Goal: Task Accomplishment & Management: Complete application form

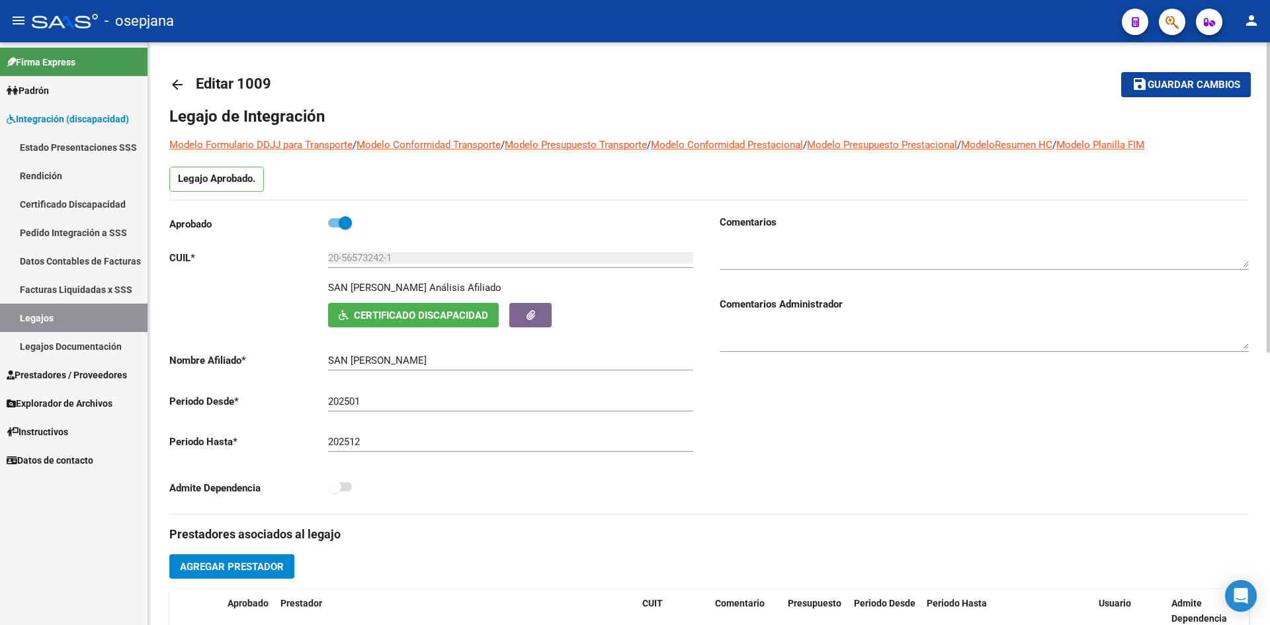
click at [1158, 89] on span "Guardar cambios" at bounding box center [1194, 85] width 93 height 12
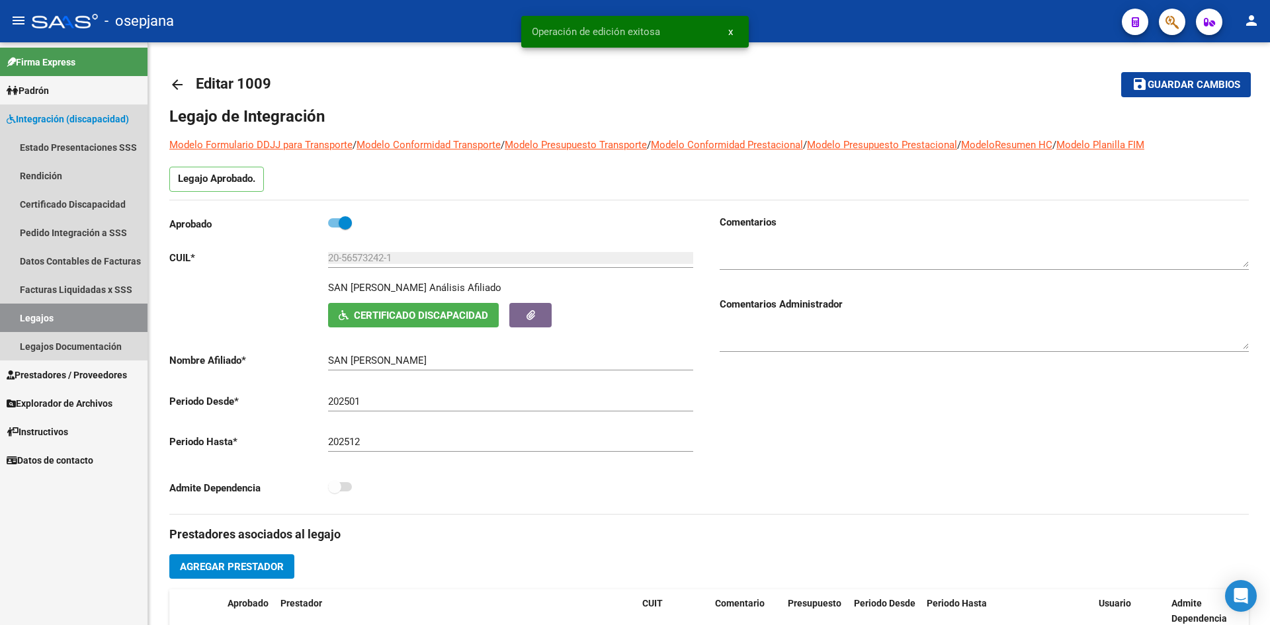
click at [105, 314] on link "Legajos" at bounding box center [74, 318] width 148 height 28
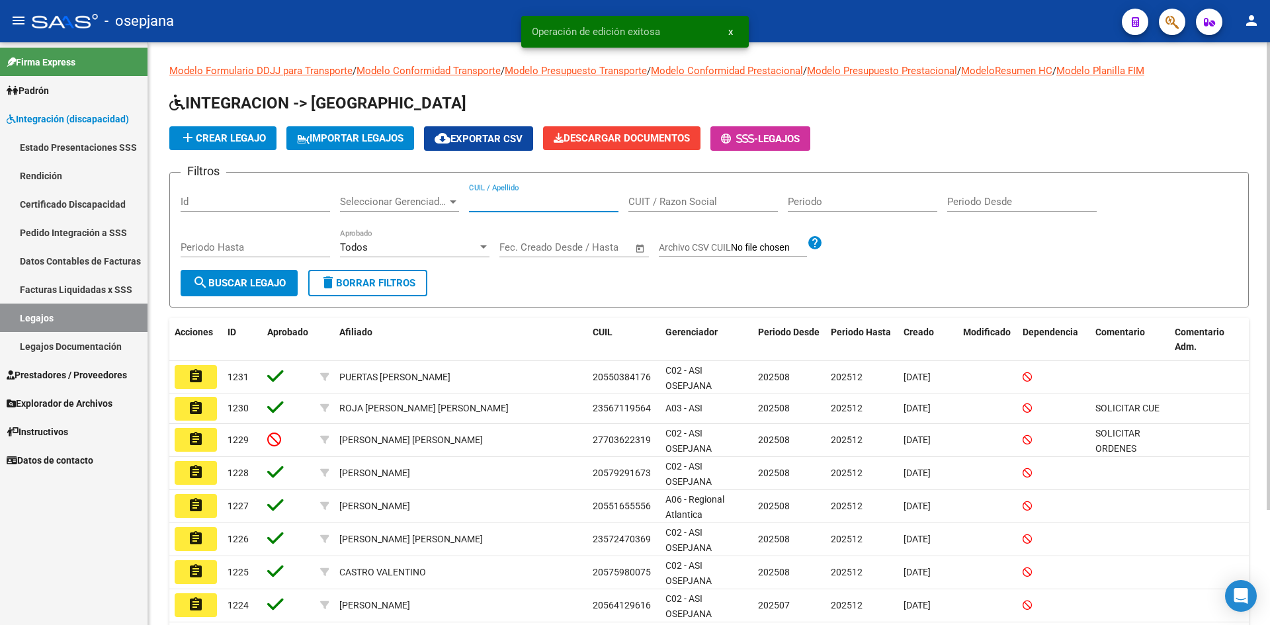
click at [553, 204] on input "CUIL / Apellido" at bounding box center [544, 202] width 150 height 12
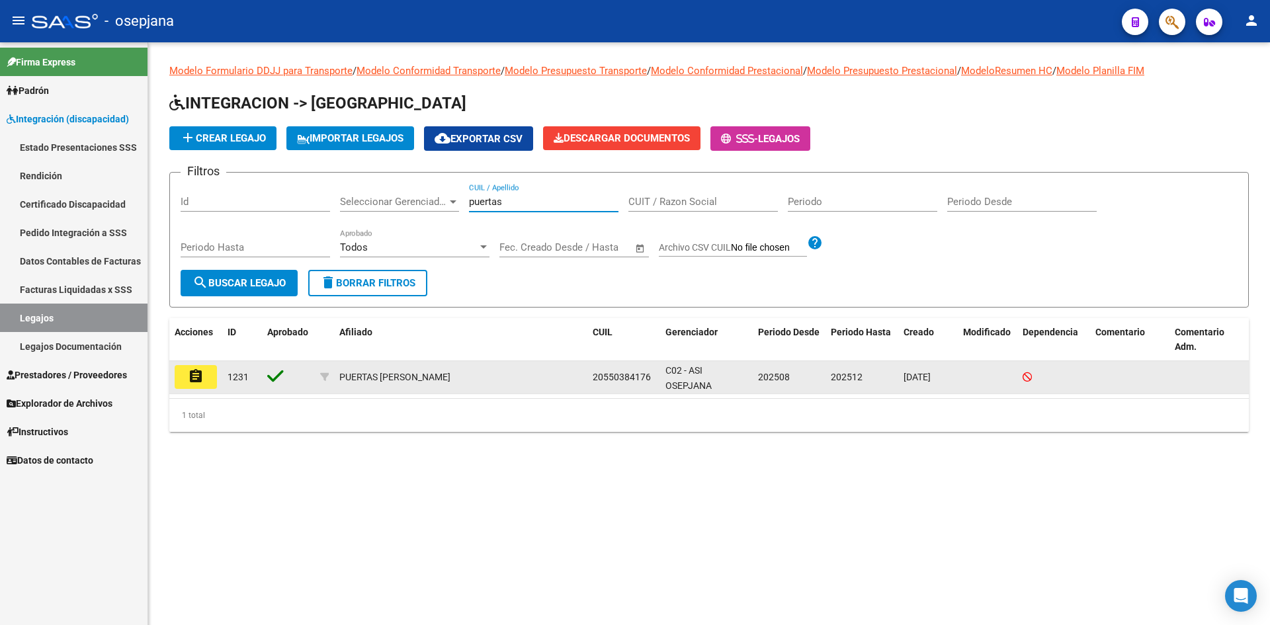
type input "puertas"
click at [208, 373] on button "assignment" at bounding box center [196, 377] width 42 height 24
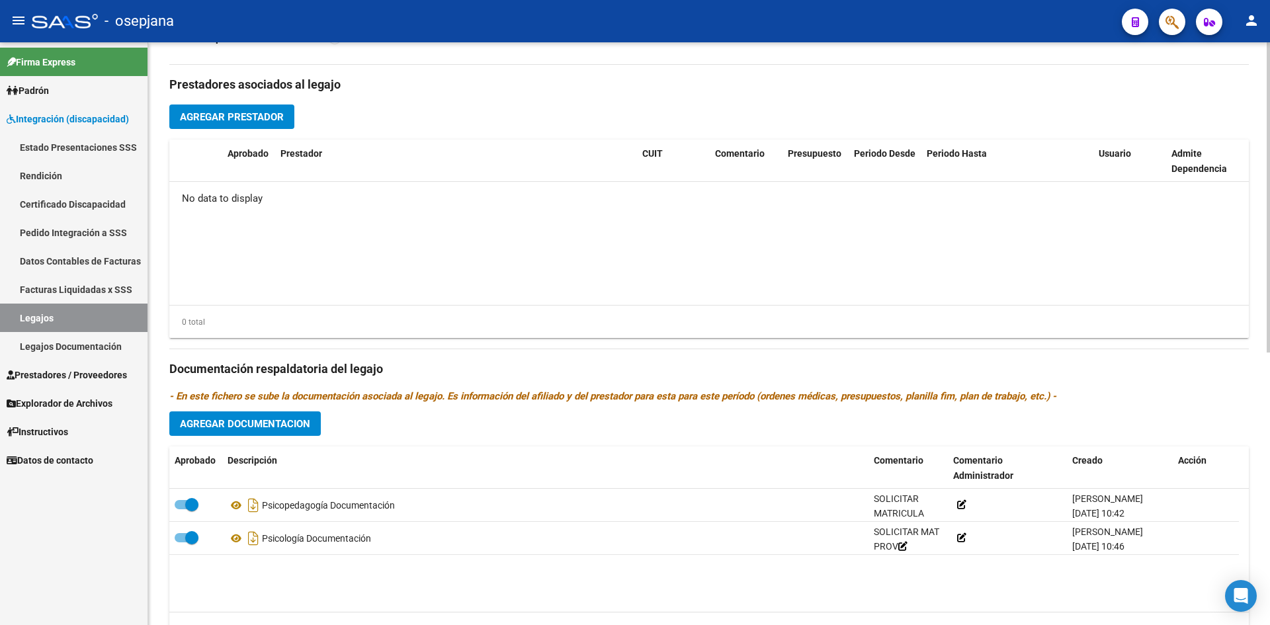
scroll to position [512, 0]
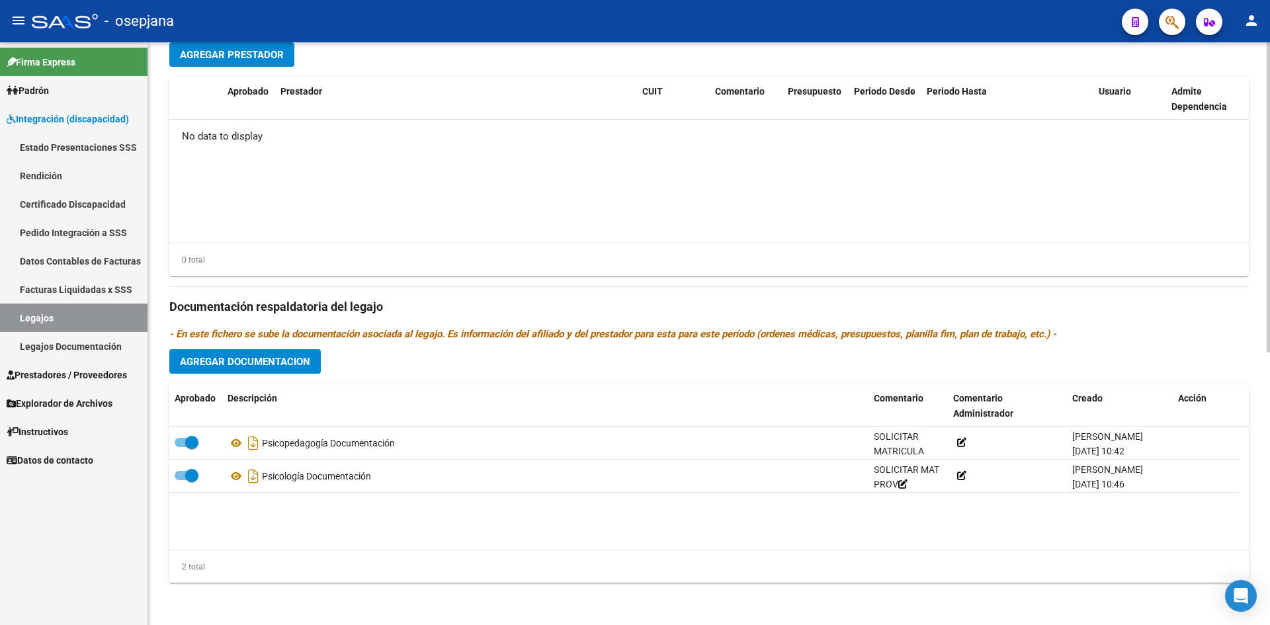
click at [225, 358] on span "Agregar Documentacion" at bounding box center [245, 362] width 130 height 12
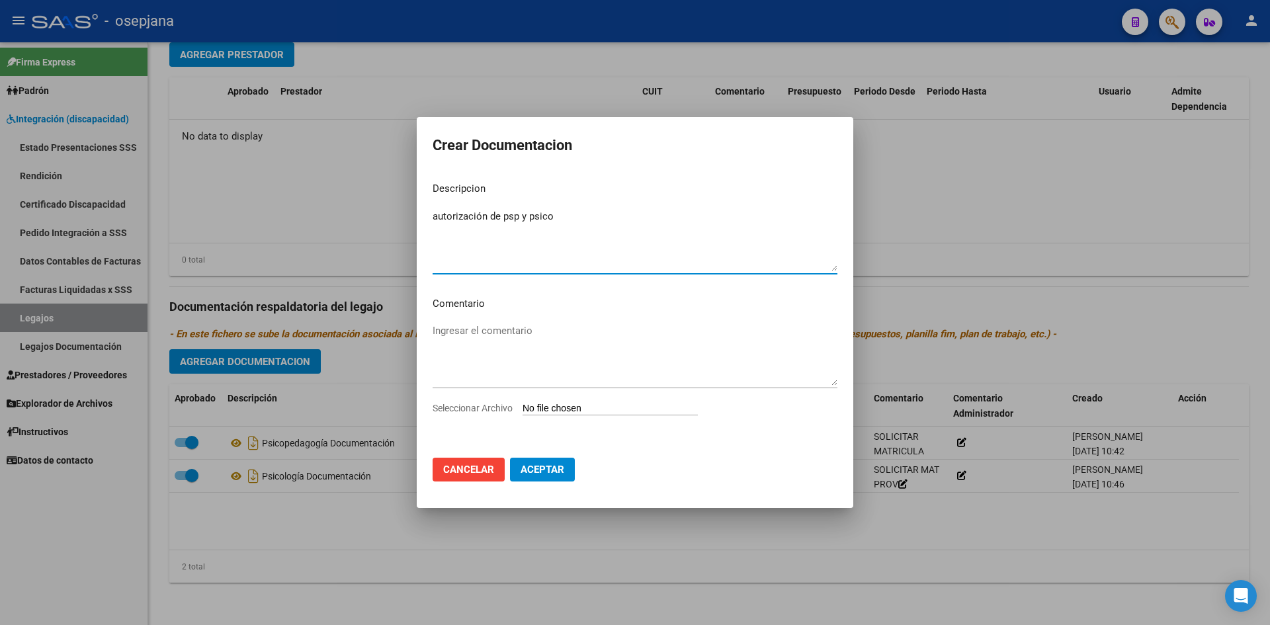
click at [436, 221] on textarea "autorización de psp y psico" at bounding box center [635, 240] width 405 height 62
click at [580, 218] on textarea "Autorización de psp y psico" at bounding box center [635, 240] width 405 height 62
type textarea "Autorización de psp y psico."
click at [546, 397] on div "Ingresar el comentario" at bounding box center [635, 361] width 405 height 80
click at [548, 400] on div "Ingresar el comentario" at bounding box center [635, 361] width 405 height 80
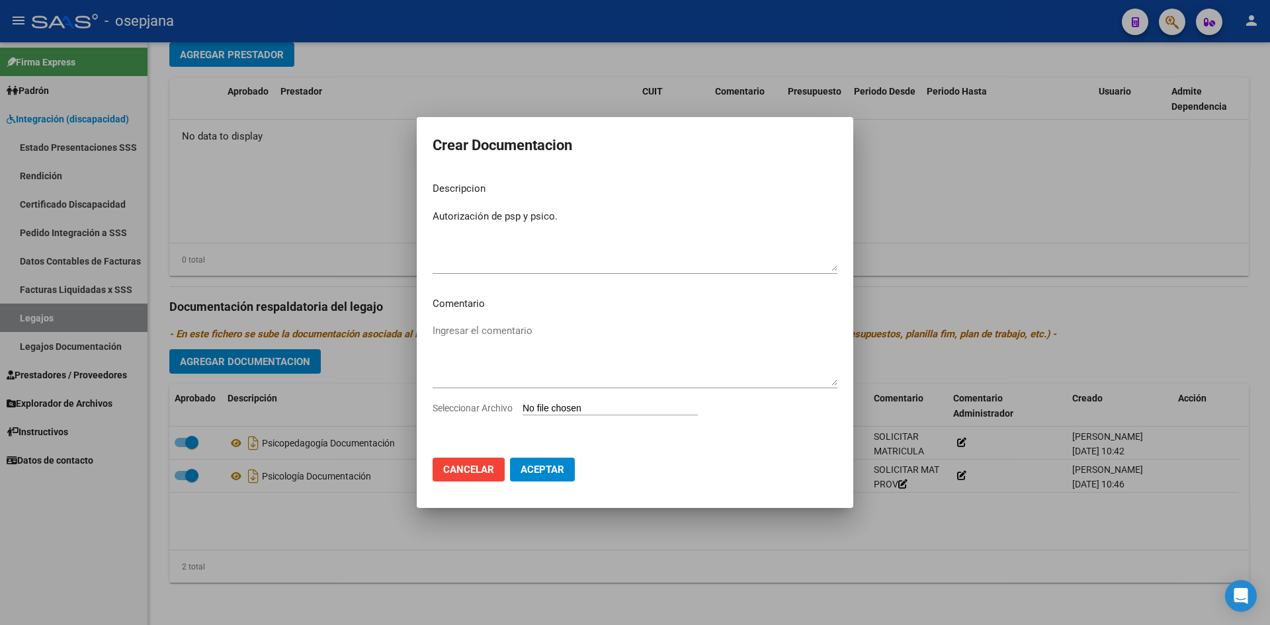
click at [553, 410] on input "Seleccionar Archivo" at bounding box center [610, 409] width 175 height 13
type input "C:\fakepath\PUERTAS SANTIAGO.pdf"
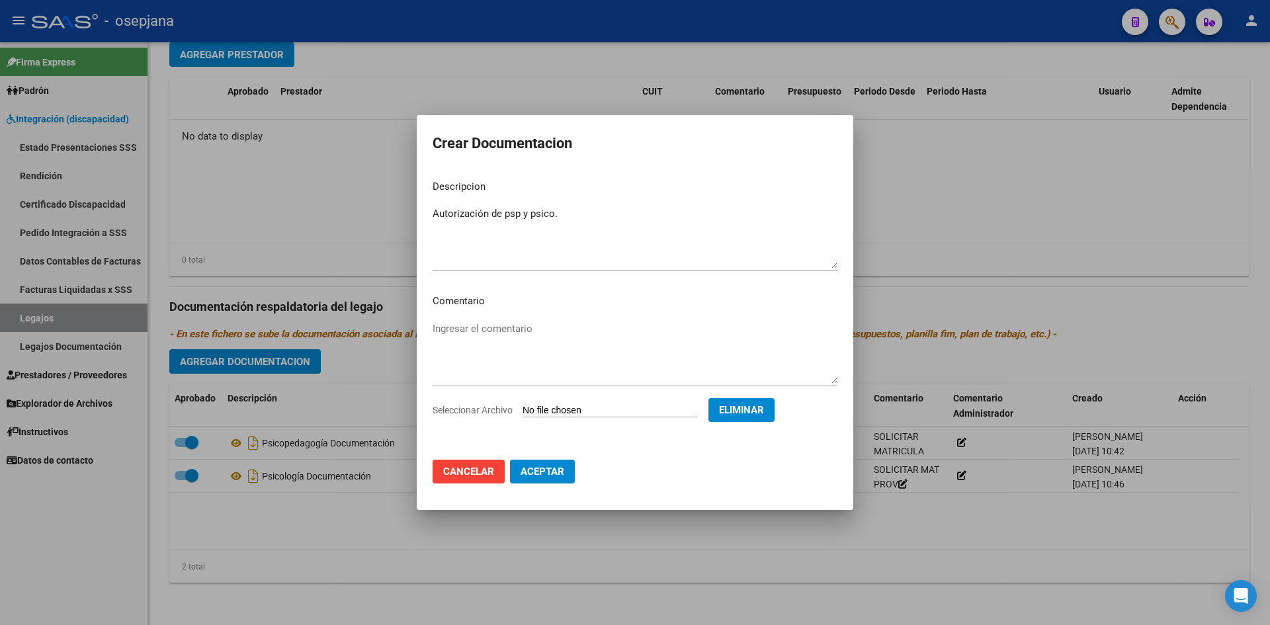
click at [547, 470] on span "Aceptar" at bounding box center [543, 472] width 44 height 12
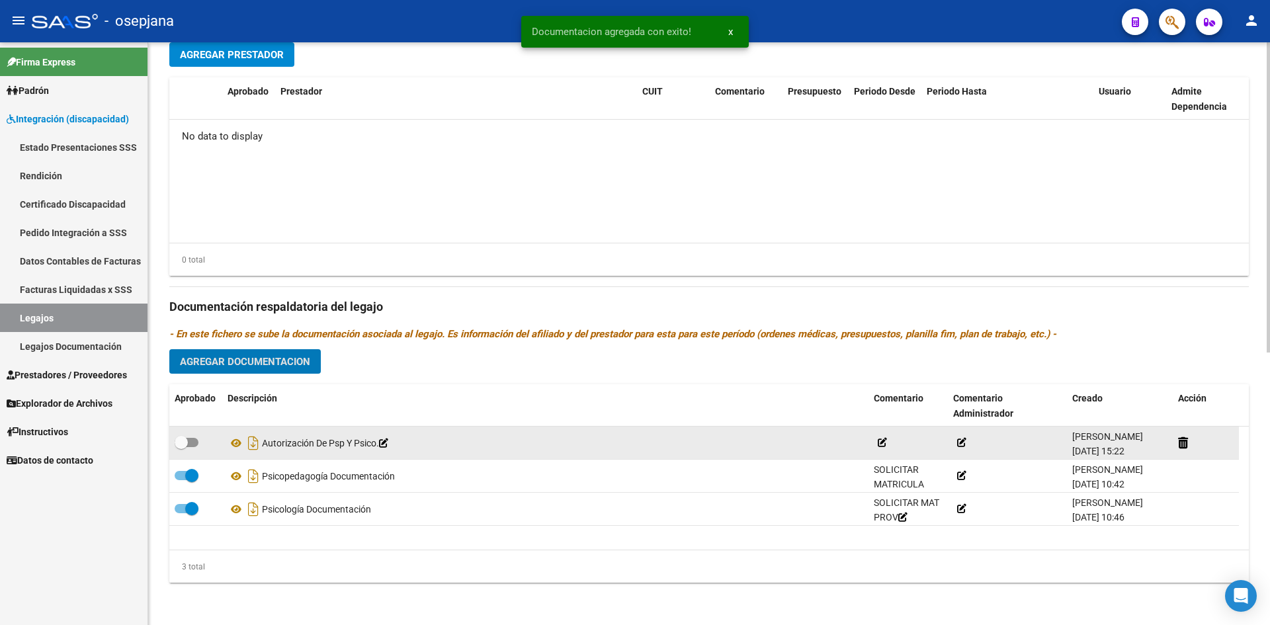
click at [189, 444] on span at bounding box center [187, 442] width 24 height 9
click at [181, 447] on input "checkbox" at bounding box center [181, 447] width 1 height 1
checkbox input "true"
click at [234, 445] on icon at bounding box center [236, 443] width 17 height 16
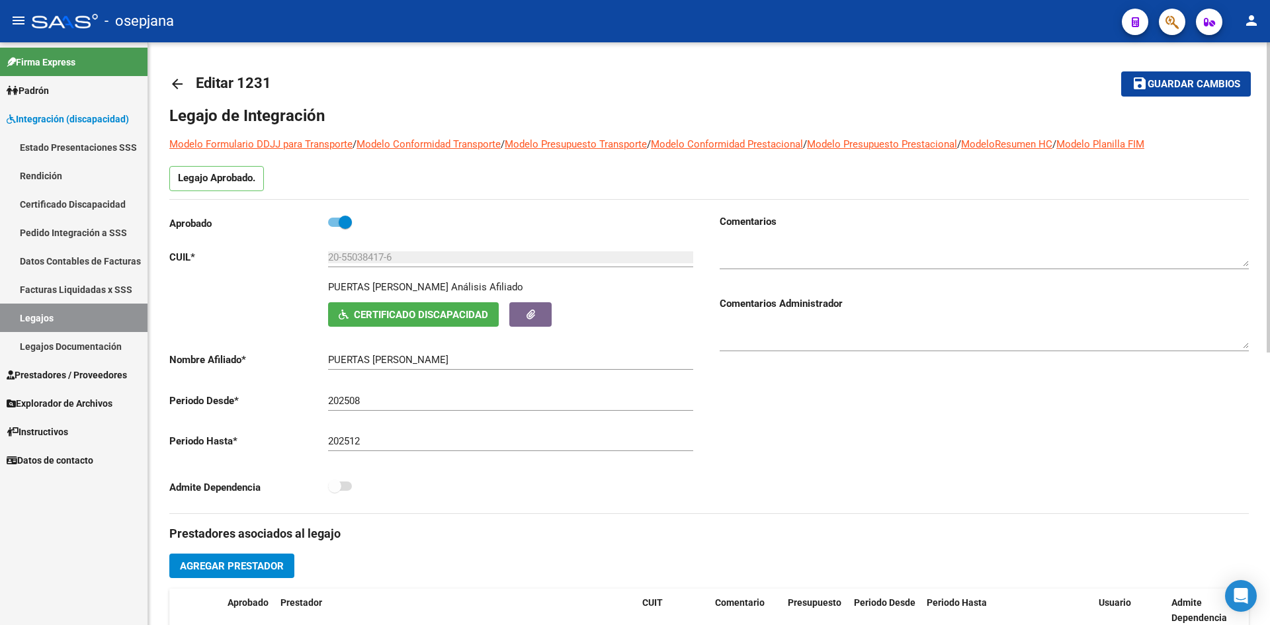
scroll to position [0, 0]
click at [1174, 81] on span "Guardar cambios" at bounding box center [1194, 85] width 93 height 12
click at [1230, 81] on span "Guardar cambios" at bounding box center [1194, 85] width 93 height 12
click at [397, 311] on span "Certificado Discapacidad" at bounding box center [421, 316] width 134 height 12
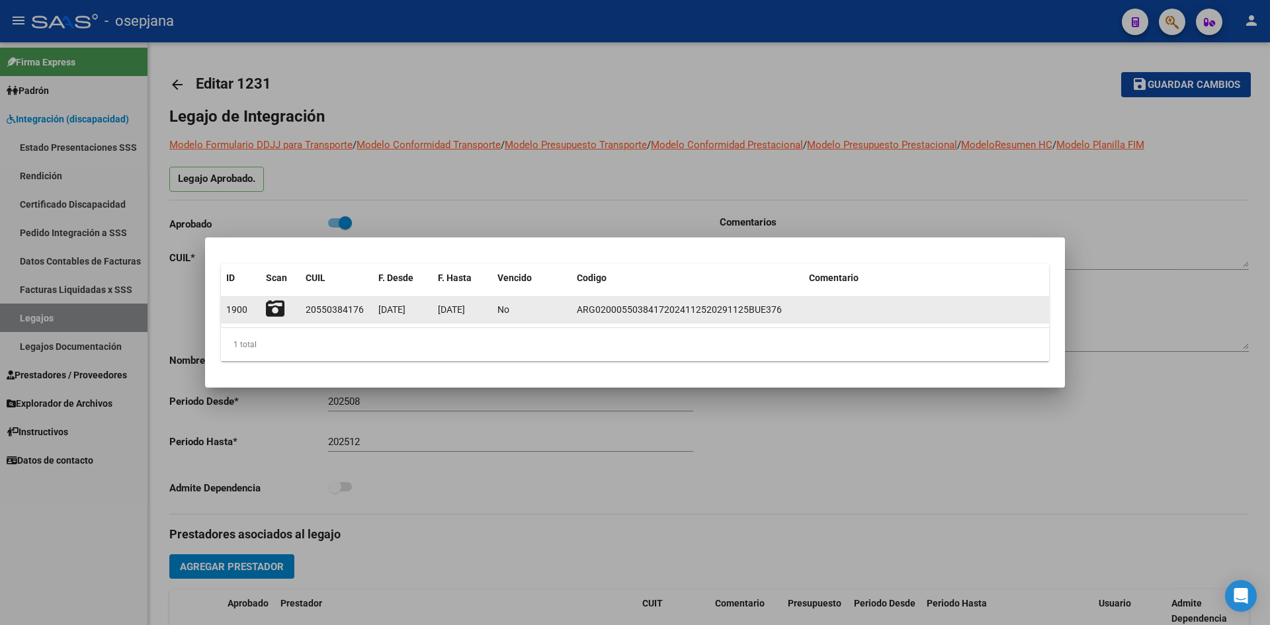
click at [273, 309] on icon at bounding box center [275, 309] width 19 height 19
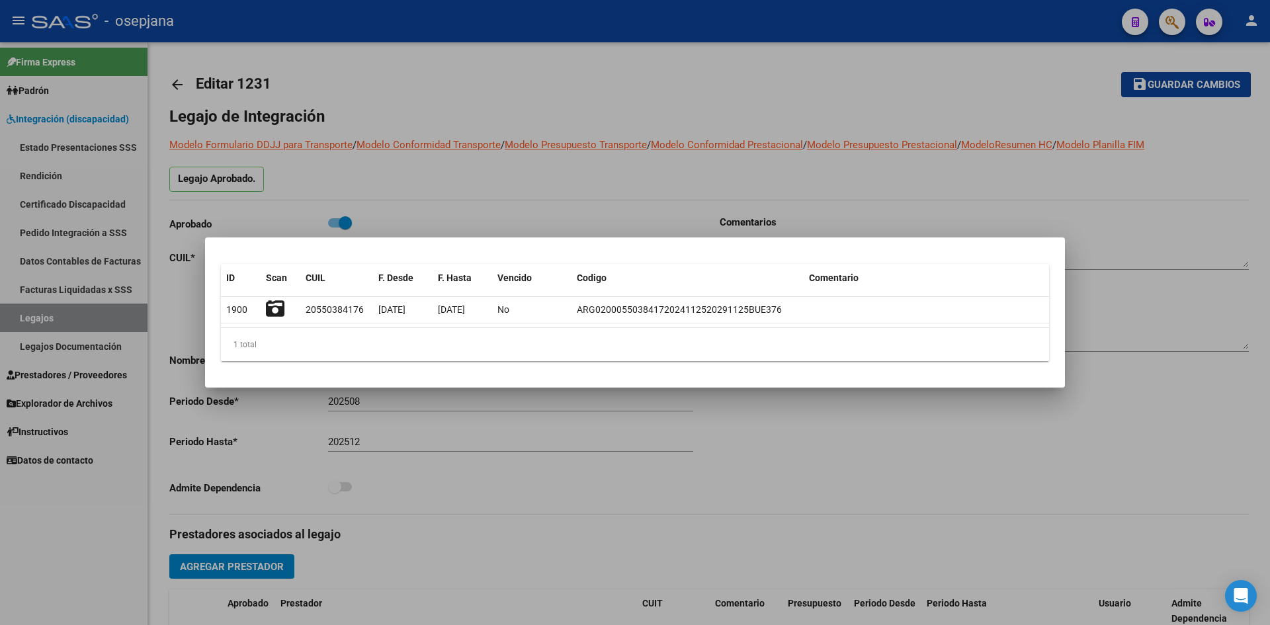
click at [533, 204] on div at bounding box center [635, 312] width 1270 height 625
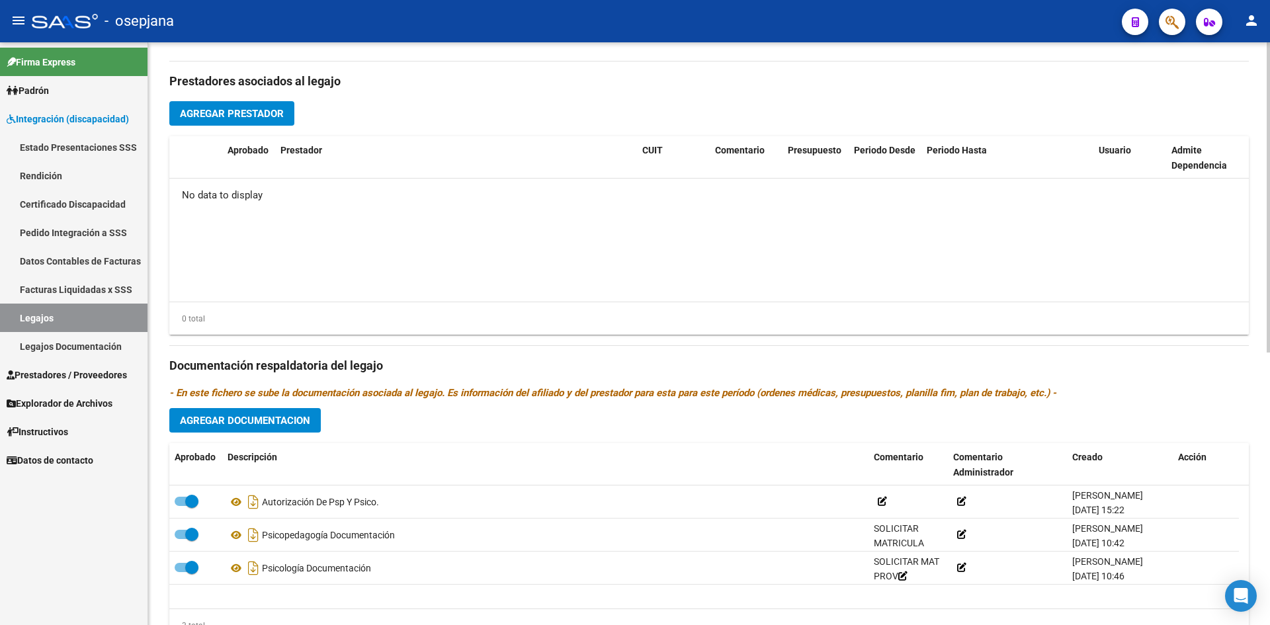
scroll to position [512, 0]
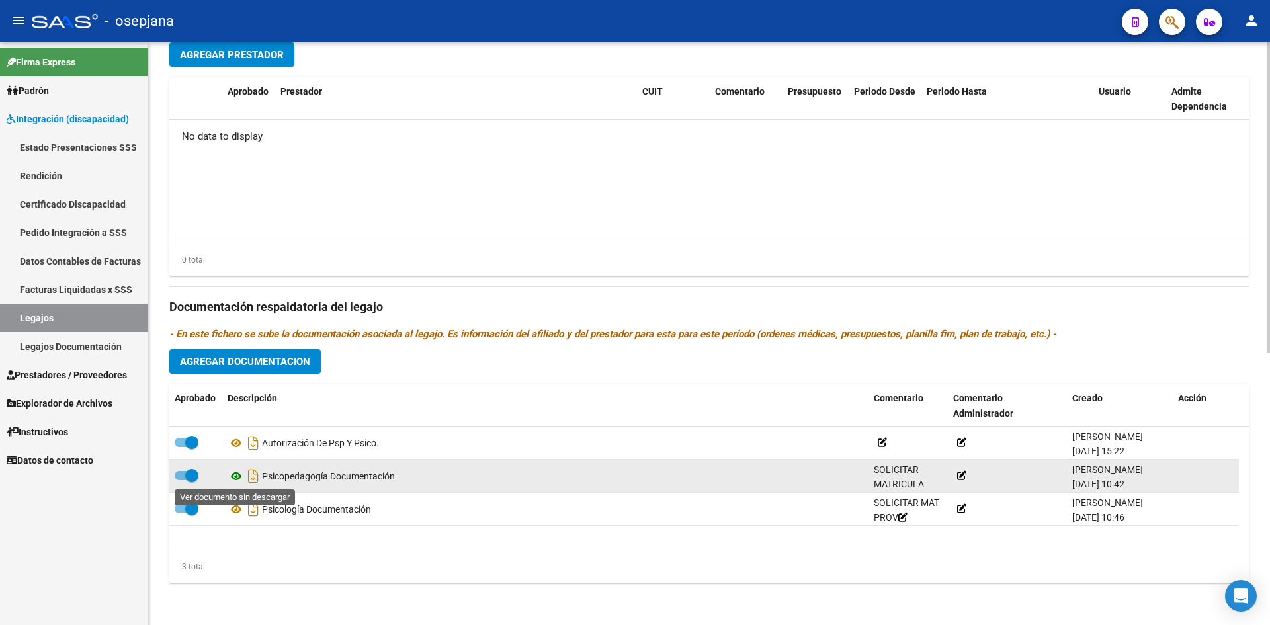
click at [235, 476] on icon at bounding box center [236, 476] width 17 height 16
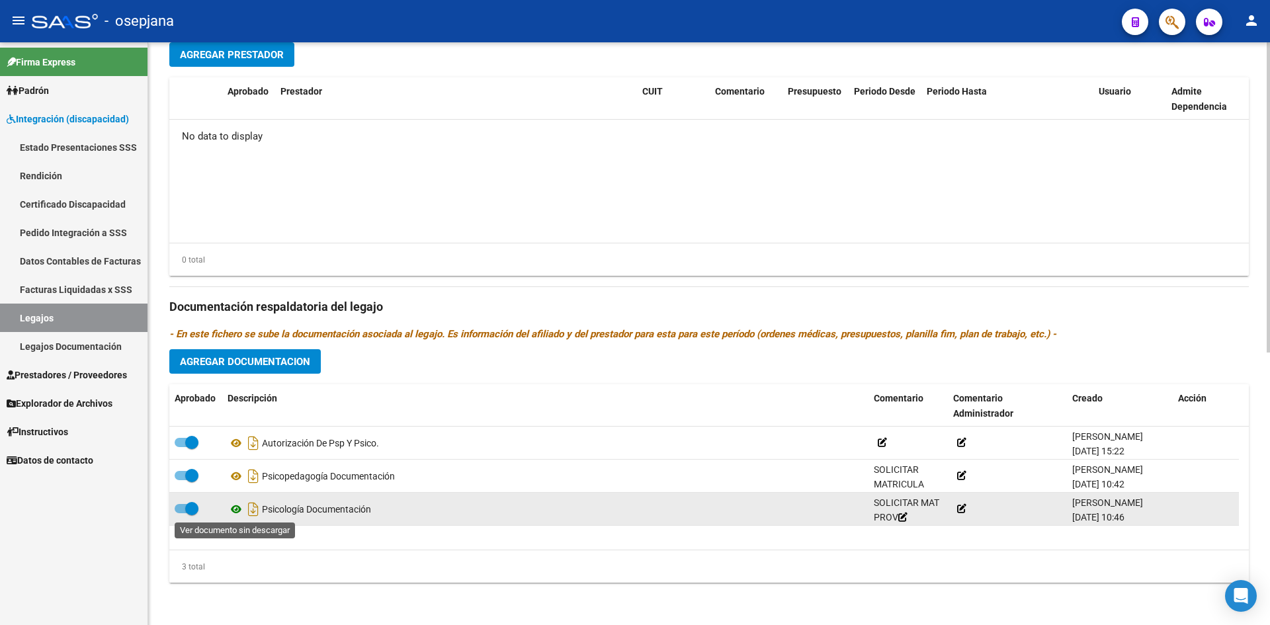
click at [234, 508] on icon at bounding box center [236, 510] width 17 height 16
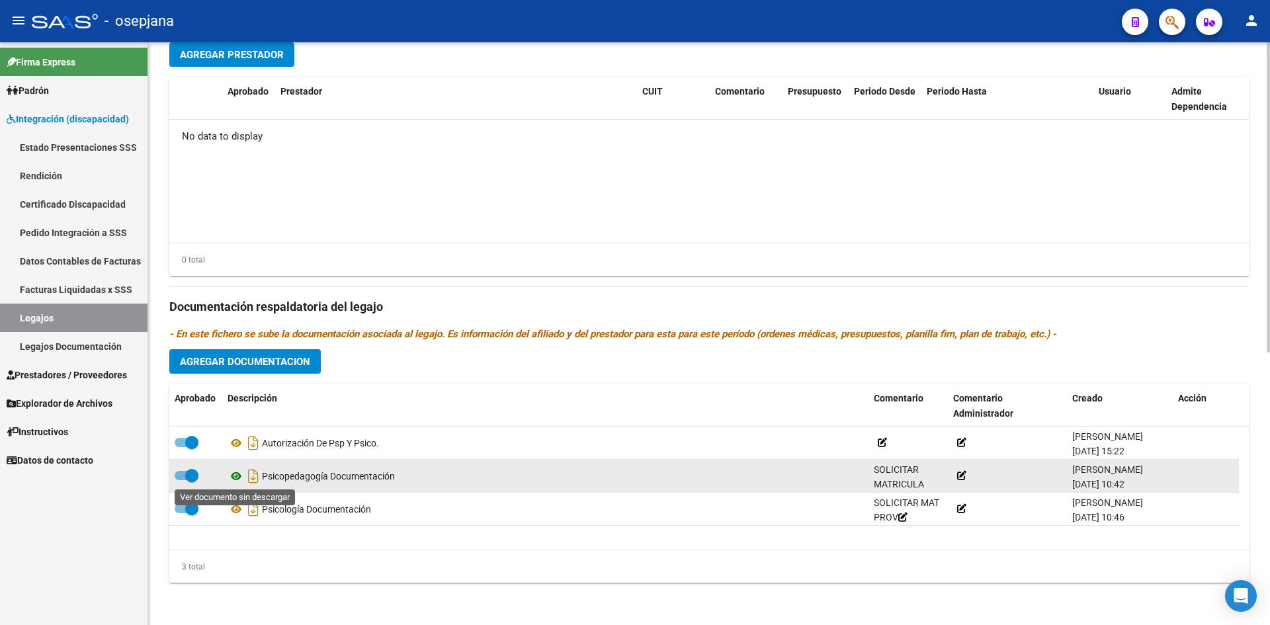
click at [238, 475] on icon at bounding box center [236, 476] width 17 height 16
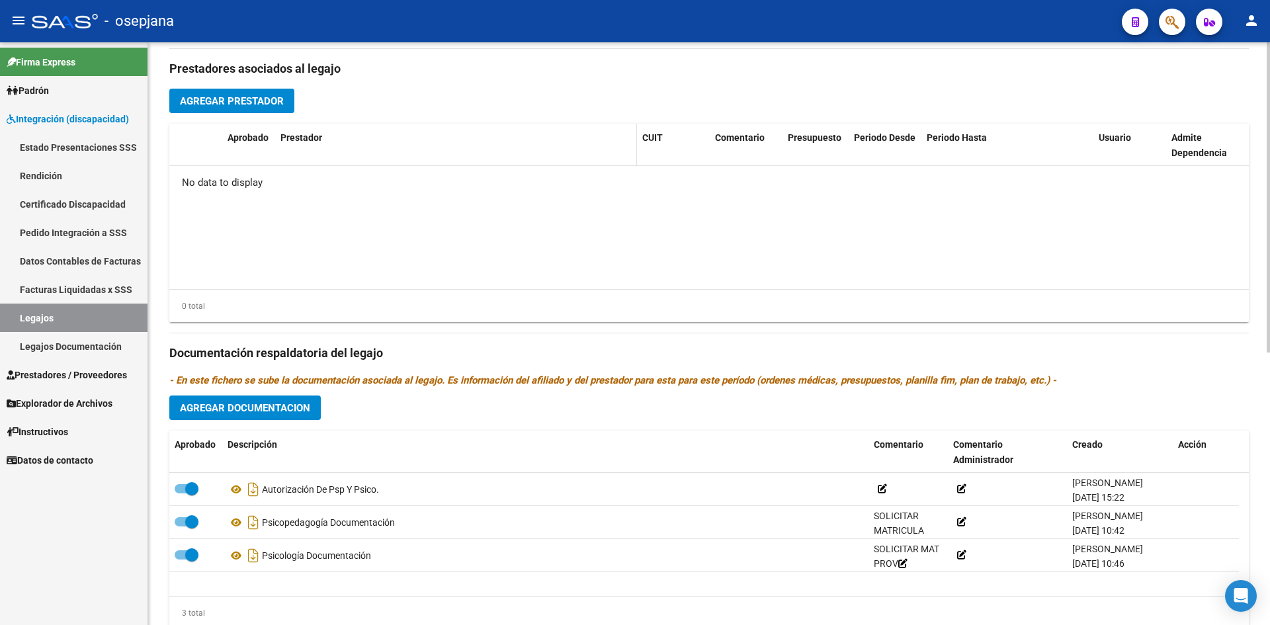
scroll to position [446, 0]
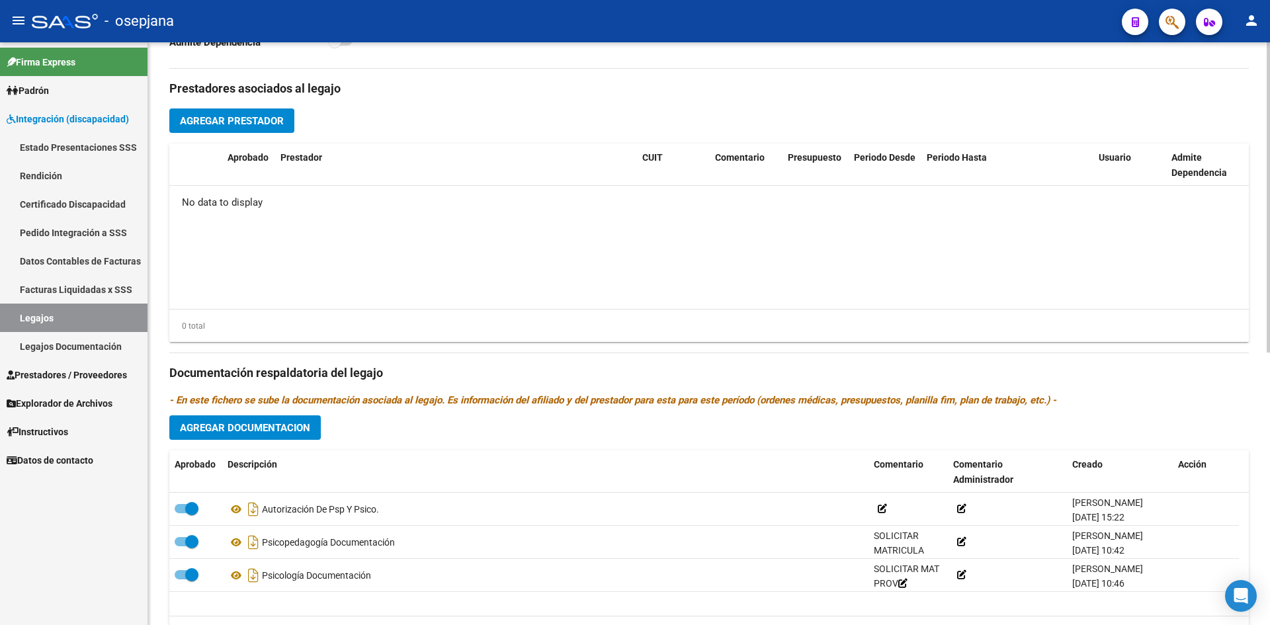
click at [265, 116] on span "Agregar Prestador" at bounding box center [232, 121] width 104 height 12
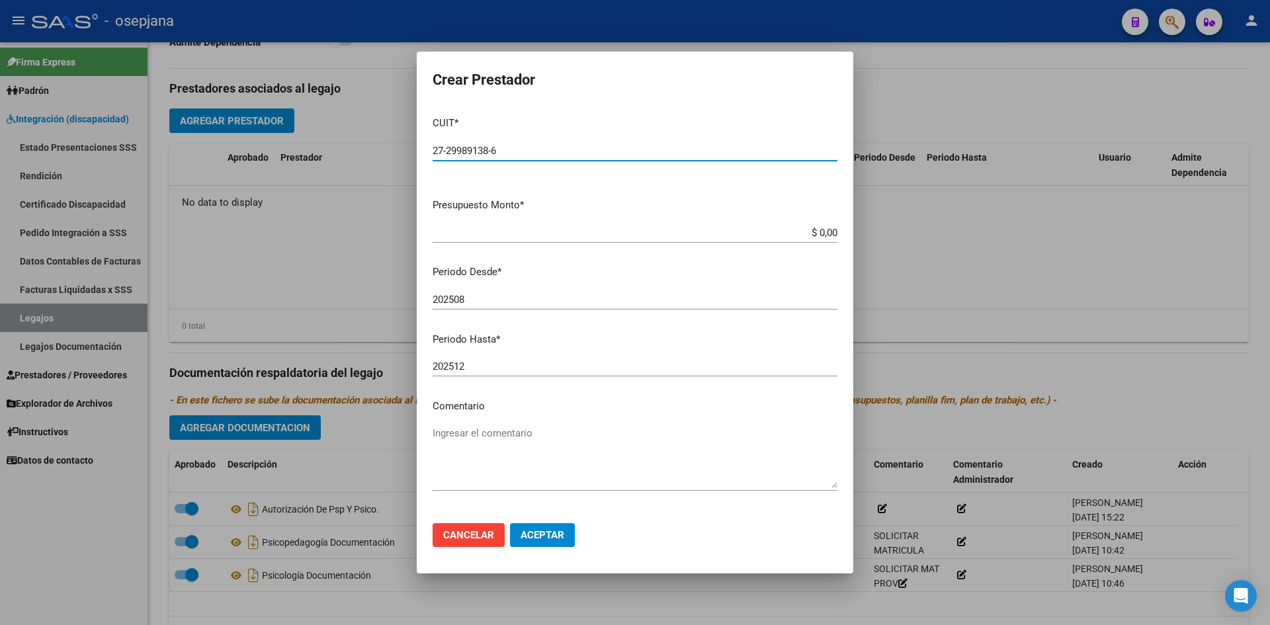
type input "27-29989138-6"
drag, startPoint x: 793, startPoint y: 238, endPoint x: 867, endPoint y: 236, distance: 74.1
click at [867, 236] on div "Crear Prestador CUIT * 27-29989138-6 Ingresar CUIT ARCA Padrón Presupuesto Mont…" at bounding box center [635, 312] width 1270 height 625
type input "$ 197.929,76"
click at [534, 300] on input "202508" at bounding box center [635, 300] width 405 height 12
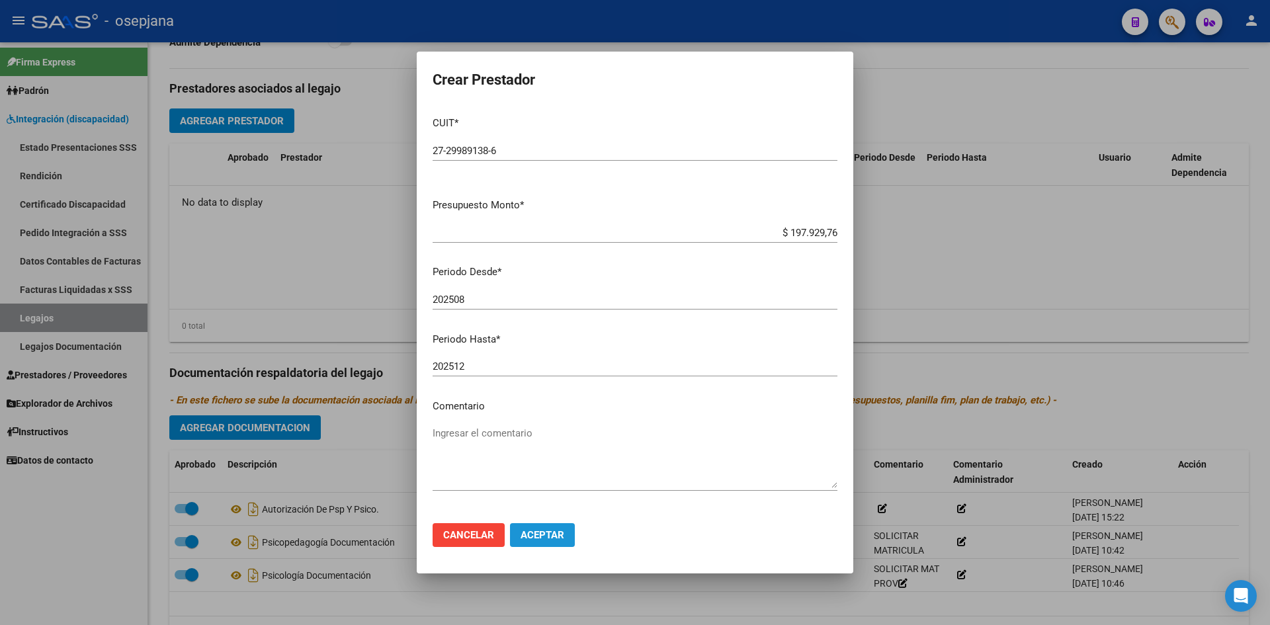
click at [539, 539] on span "Aceptar" at bounding box center [543, 535] width 44 height 12
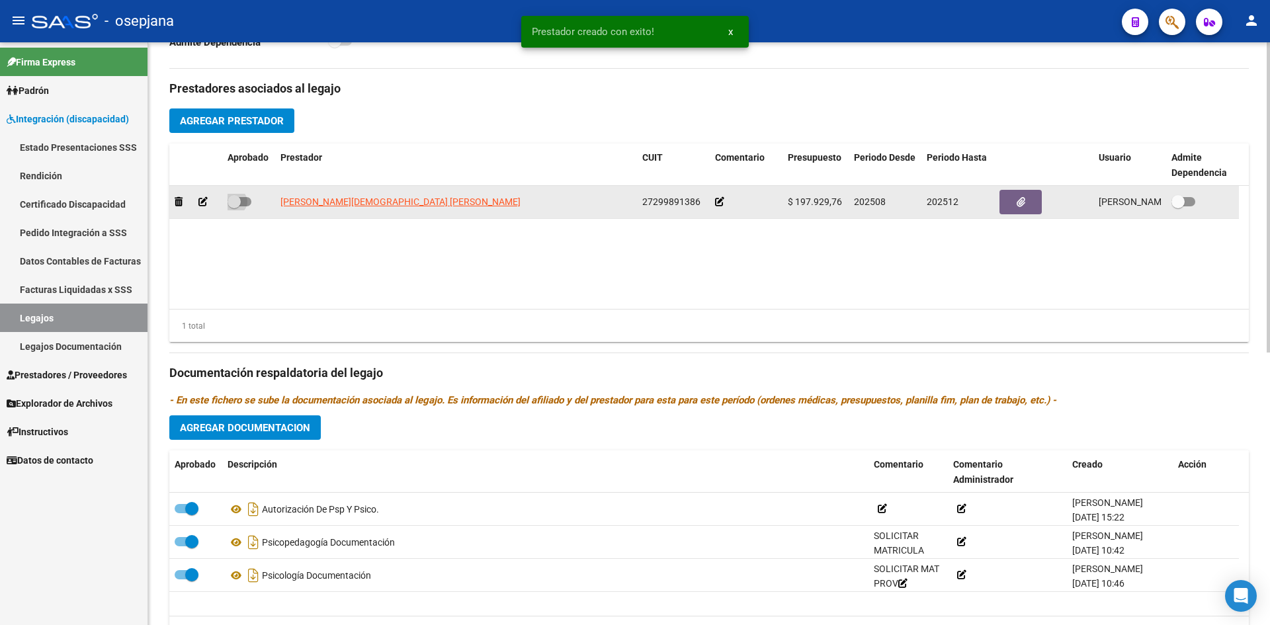
click at [245, 199] on span at bounding box center [240, 201] width 24 height 9
click at [234, 206] on input "checkbox" at bounding box center [234, 206] width 1 height 1
checkbox input "true"
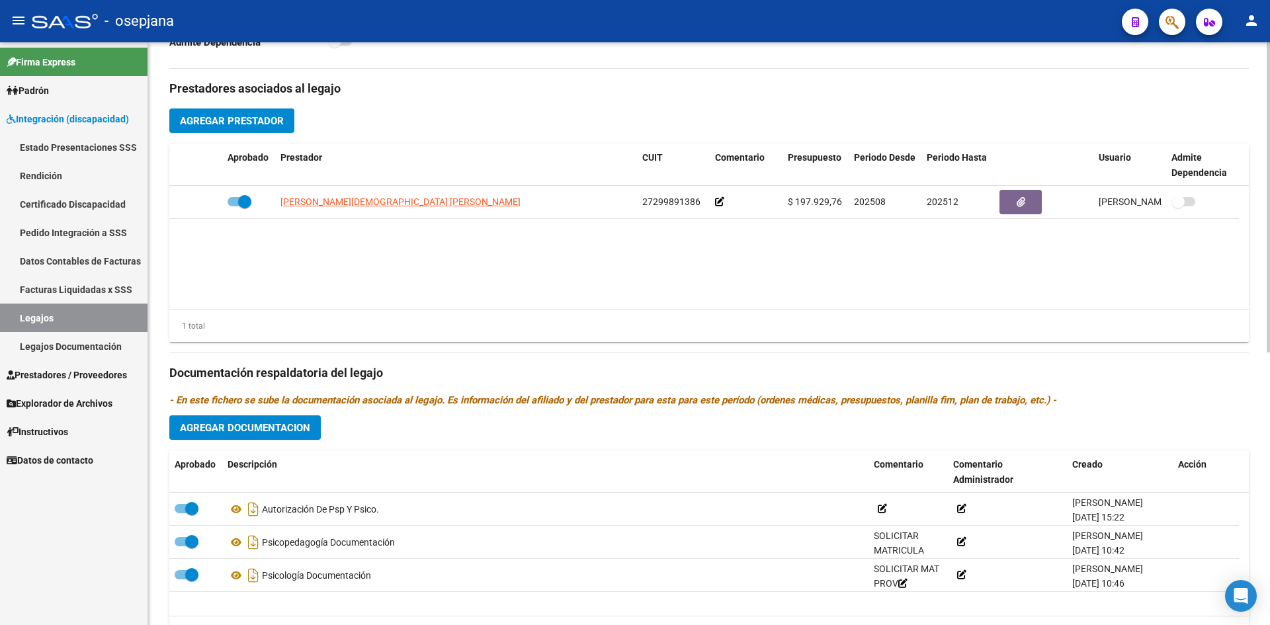
click at [283, 121] on span "Agregar Prestador" at bounding box center [232, 121] width 104 height 12
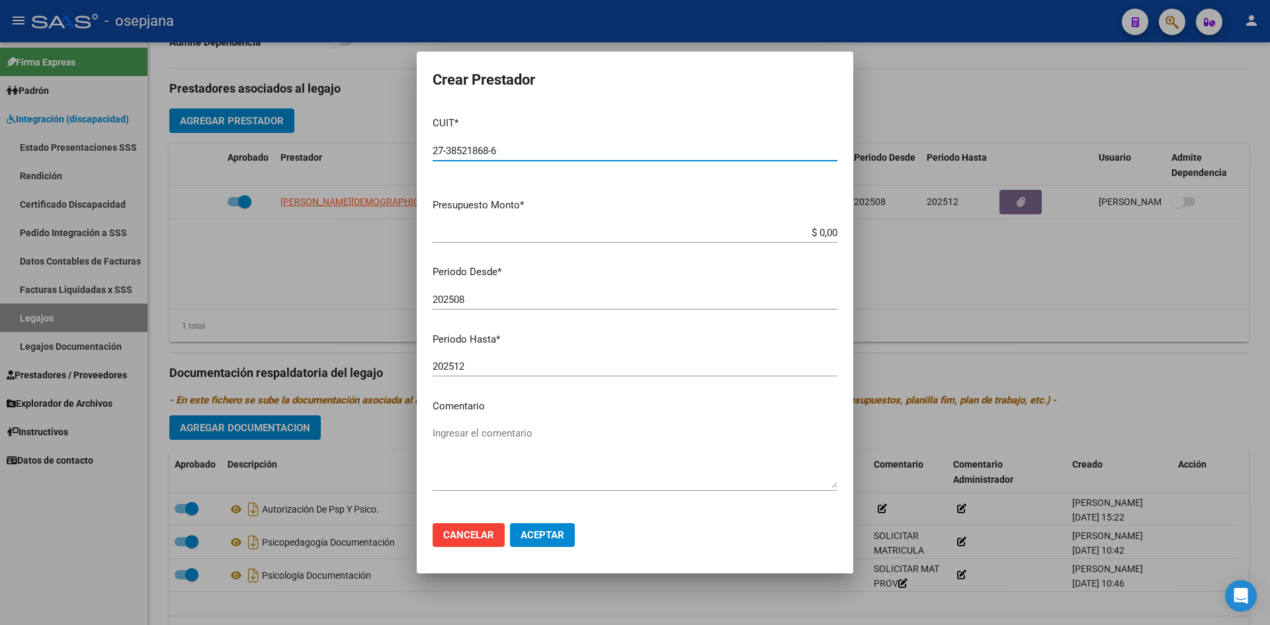
type input "27-38521868-6"
drag, startPoint x: 760, startPoint y: 230, endPoint x: 857, endPoint y: 247, distance: 98.7
click at [857, 247] on div "Crear Prestador CUIT * 27-38521868-6 Ingresar CUIT ARCA Padrón Presupuesto Mont…" at bounding box center [635, 312] width 1270 height 625
click at [496, 529] on button "Cancelar" at bounding box center [469, 535] width 72 height 24
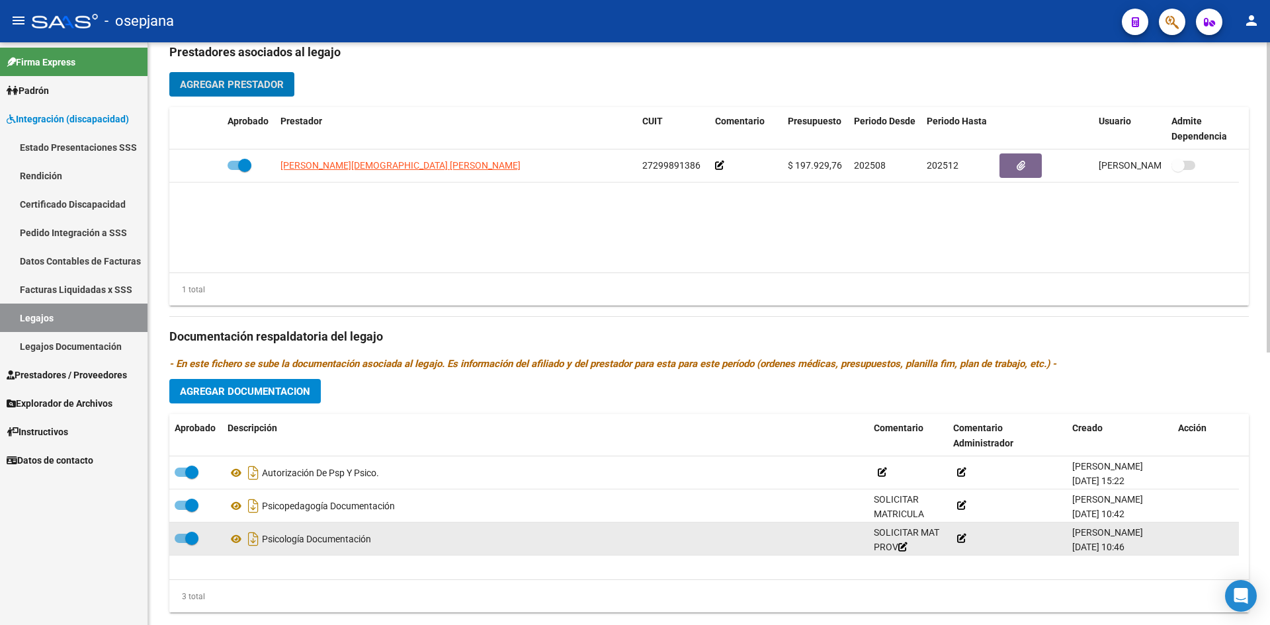
scroll to position [512, 0]
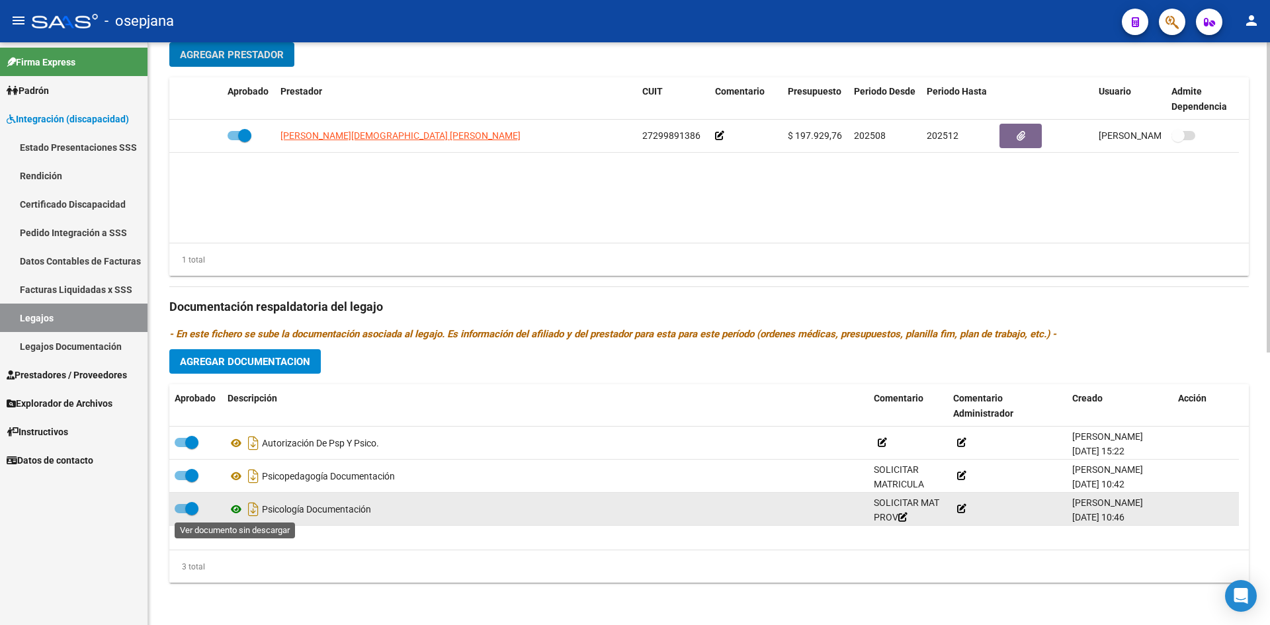
click at [235, 506] on icon at bounding box center [236, 510] width 17 height 16
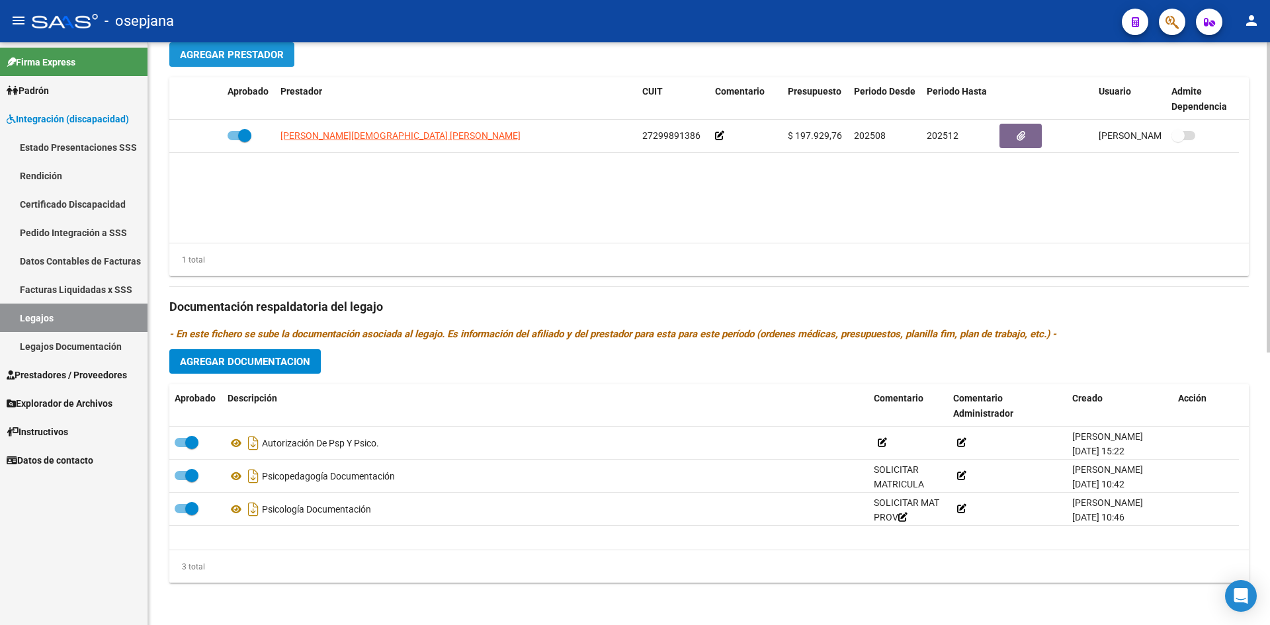
click at [254, 62] on button "Agregar Prestador" at bounding box center [231, 54] width 125 height 24
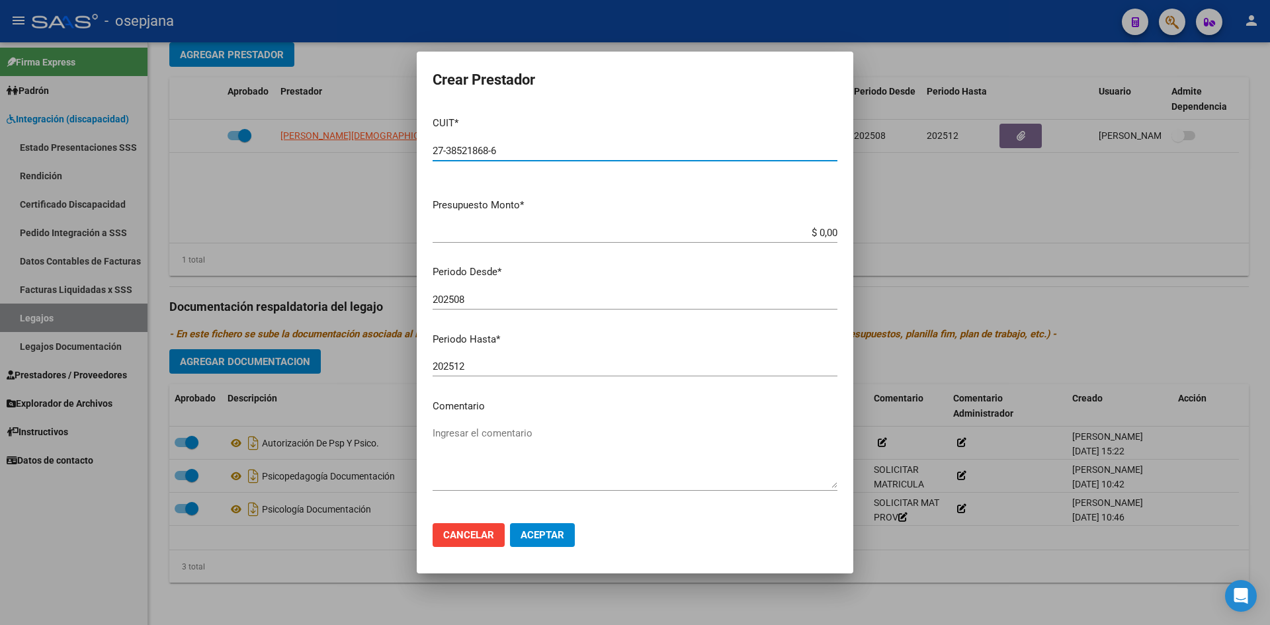
type input "27-38521868-6"
drag, startPoint x: 787, startPoint y: 232, endPoint x: 897, endPoint y: 248, distance: 110.3
click at [899, 248] on div "Crear Prestador CUIT * 27-38521868-6 Ingresar CUIT ARCA Padrón Presupuesto Mont…" at bounding box center [635, 312] width 1270 height 625
type input "$ 197.929,76"
click at [545, 543] on button "Aceptar" at bounding box center [542, 535] width 65 height 24
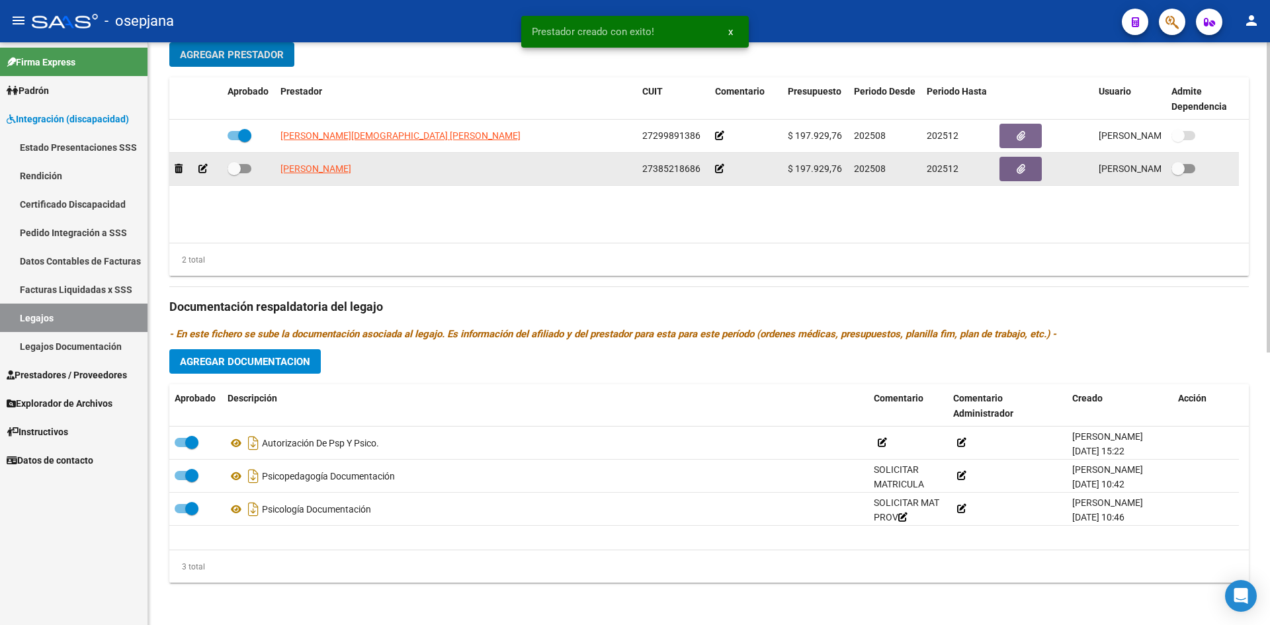
click at [245, 168] on span at bounding box center [240, 168] width 24 height 9
click at [234, 173] on input "checkbox" at bounding box center [234, 173] width 1 height 1
checkbox input "true"
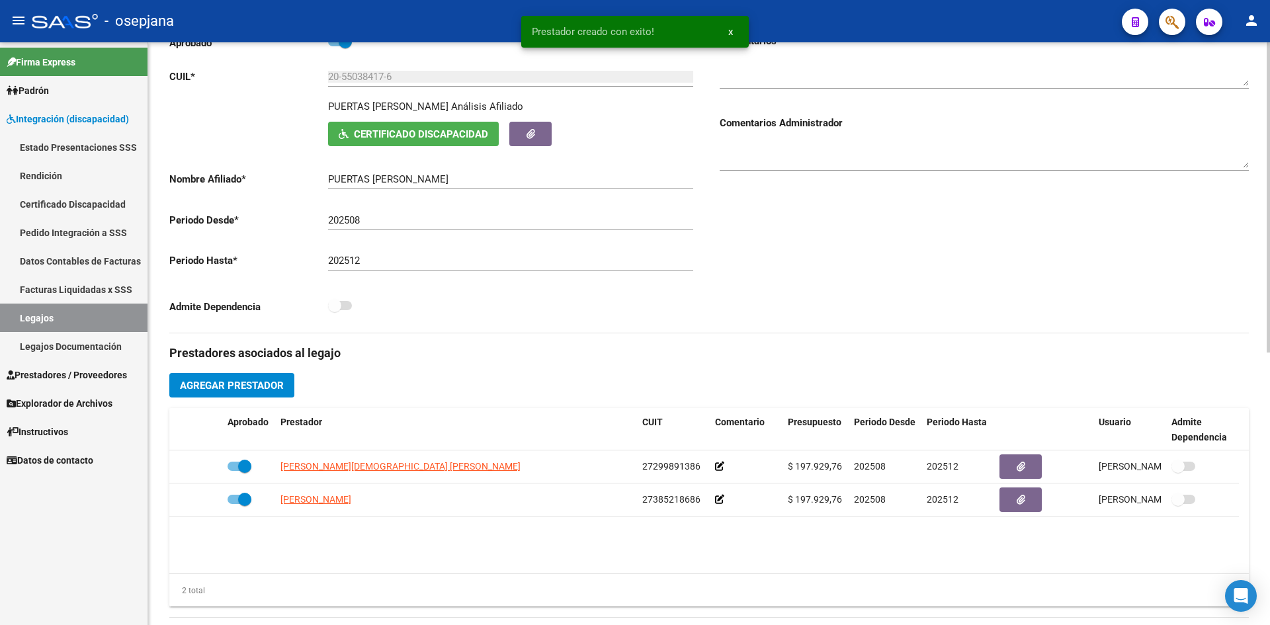
scroll to position [0, 0]
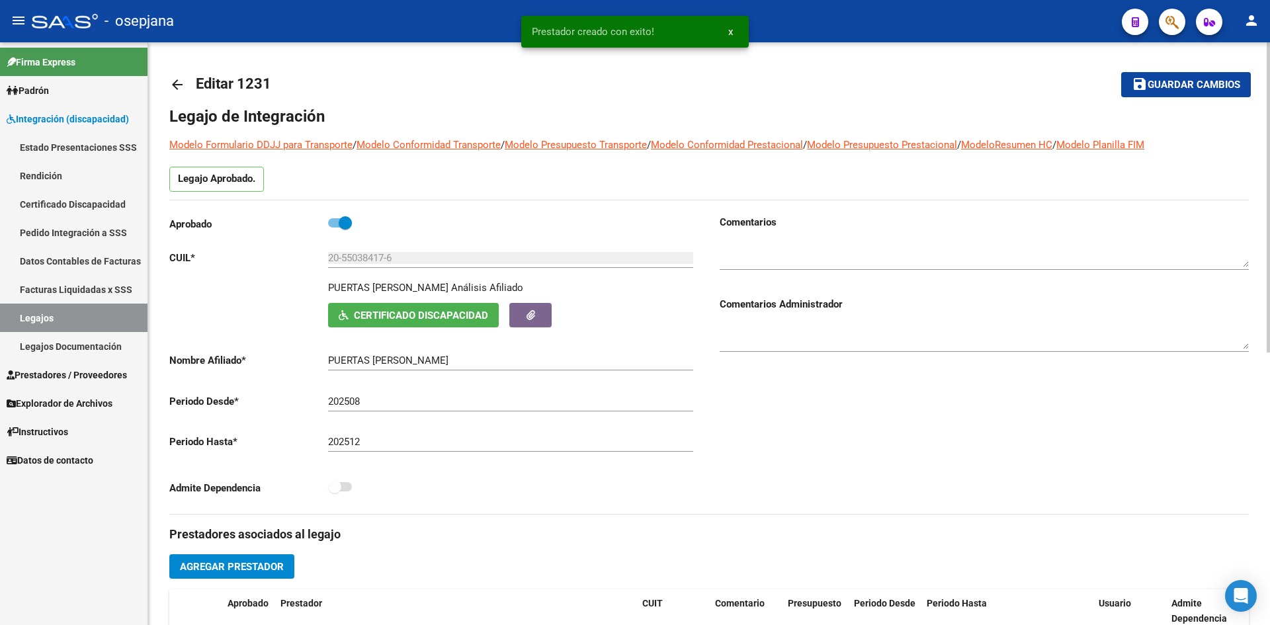
click at [1180, 89] on button "save Guardar cambios" at bounding box center [1187, 84] width 130 height 24
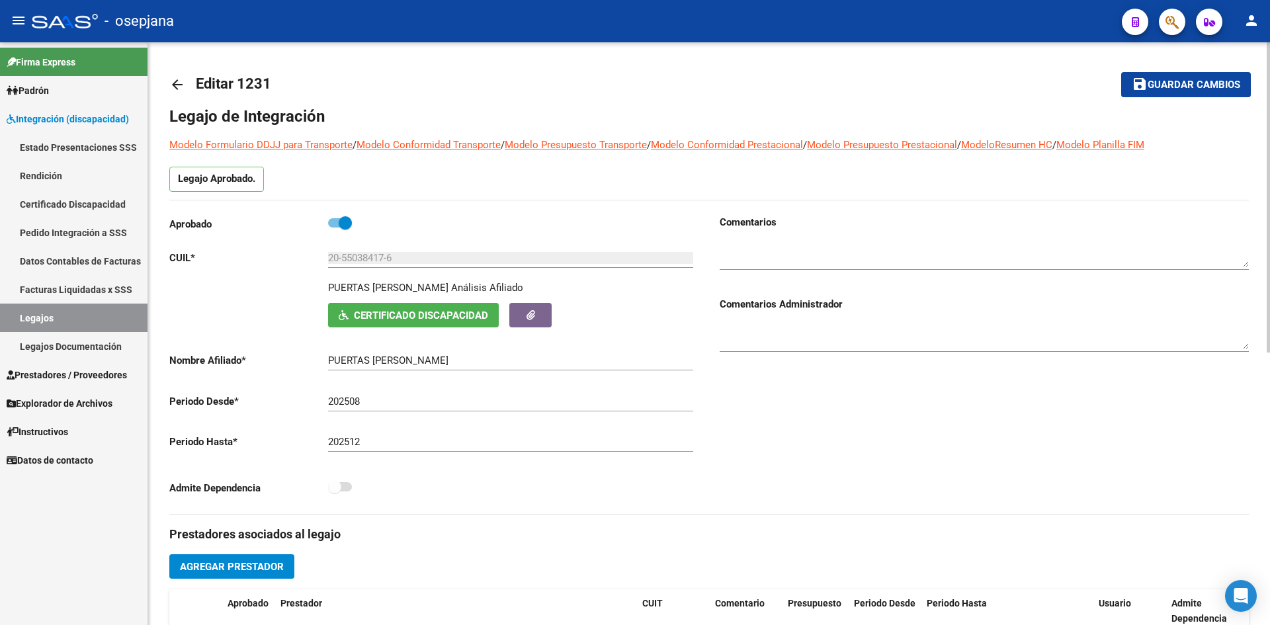
click at [1189, 95] on button "save Guardar cambios" at bounding box center [1187, 84] width 130 height 24
click at [1166, 79] on span "Guardar cambios" at bounding box center [1194, 85] width 93 height 12
click at [1172, 75] on button "save Guardar cambios" at bounding box center [1187, 84] width 130 height 24
click at [78, 114] on span "Integración (discapacidad)" at bounding box center [68, 119] width 122 height 15
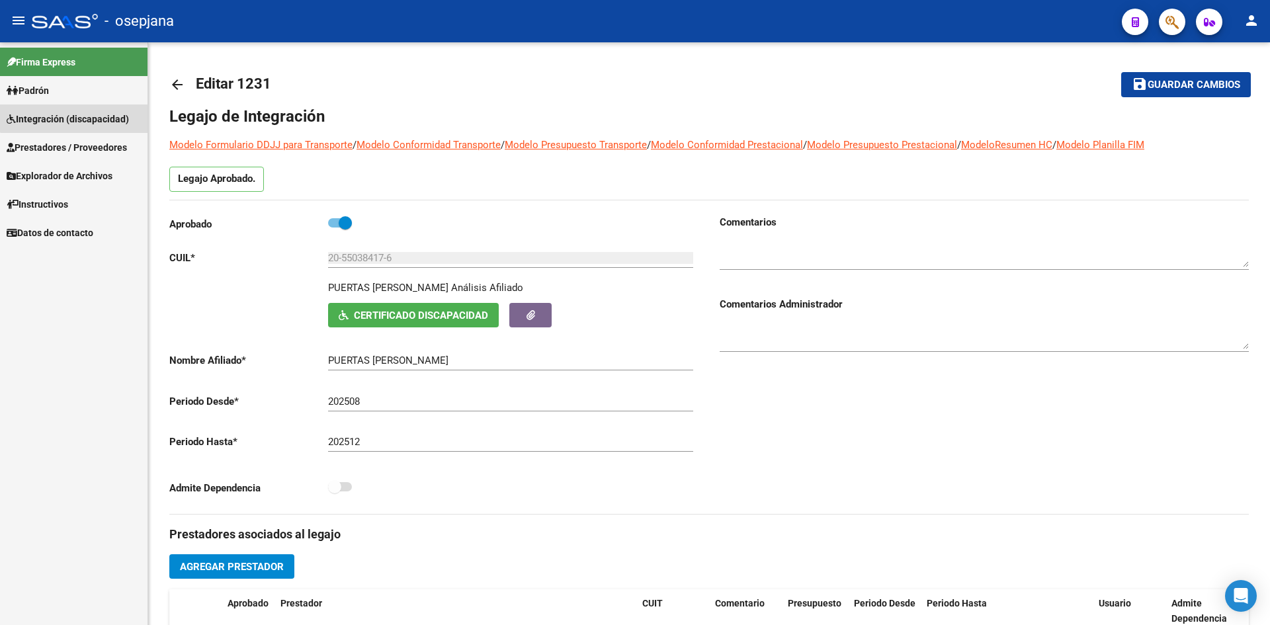
click at [78, 114] on span "Integración (discapacidad)" at bounding box center [68, 119] width 122 height 15
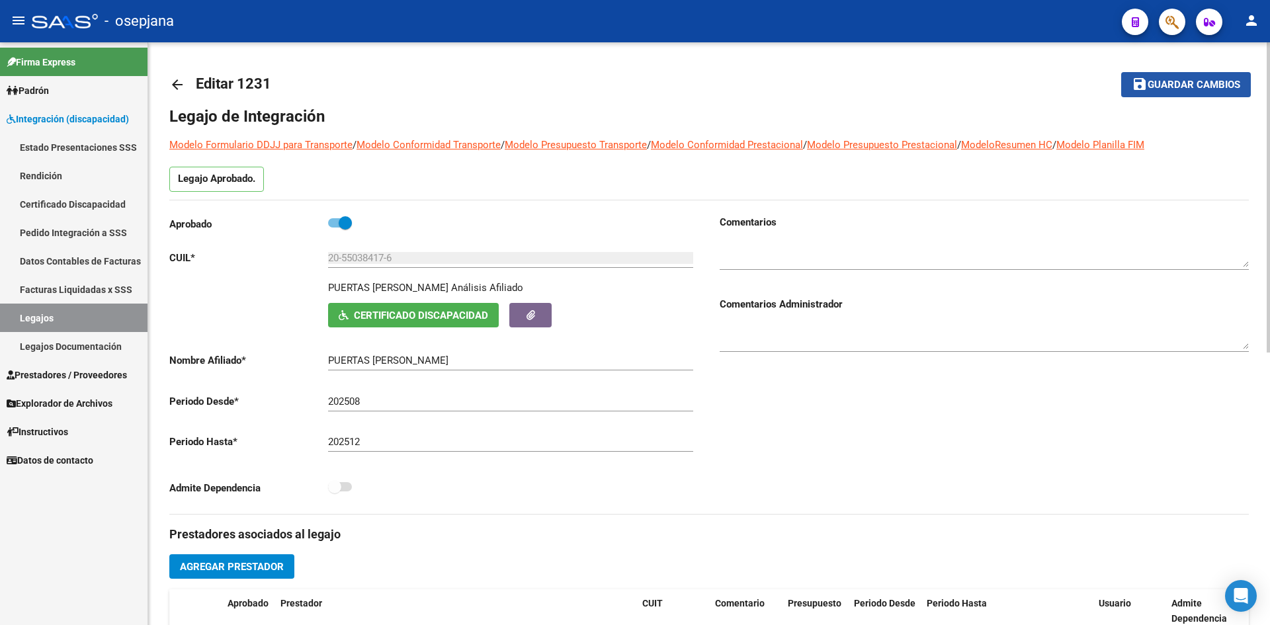
click at [1208, 80] on span "Guardar cambios" at bounding box center [1194, 85] width 93 height 12
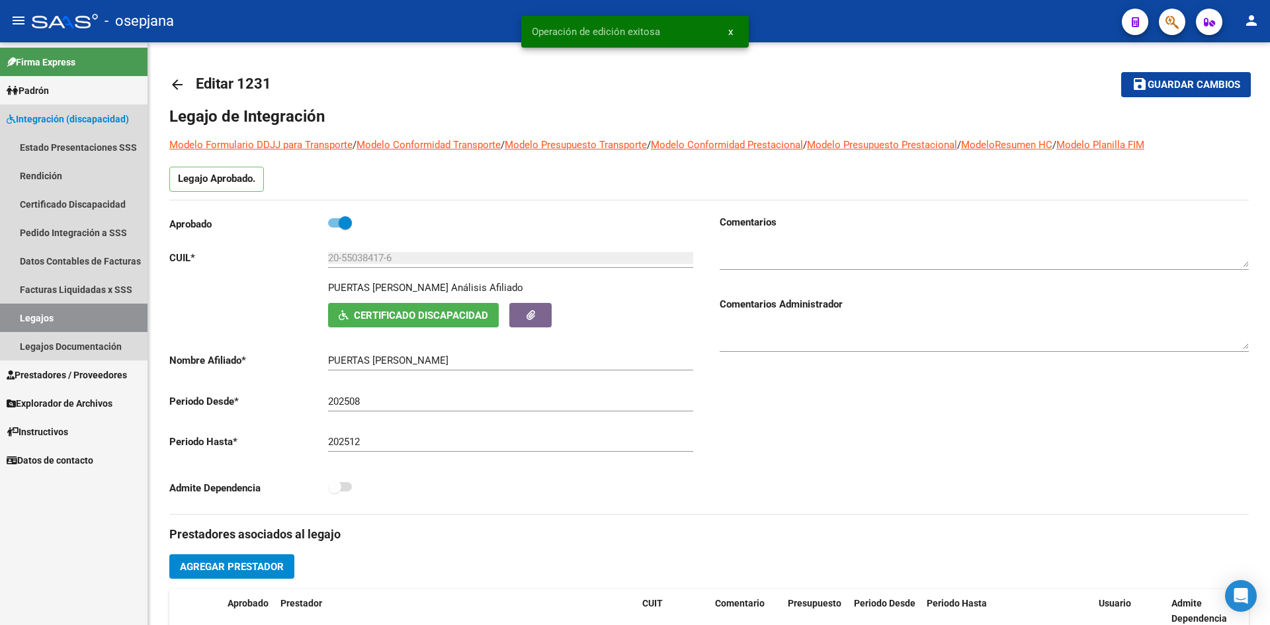
click at [49, 321] on link "Legajos" at bounding box center [74, 318] width 148 height 28
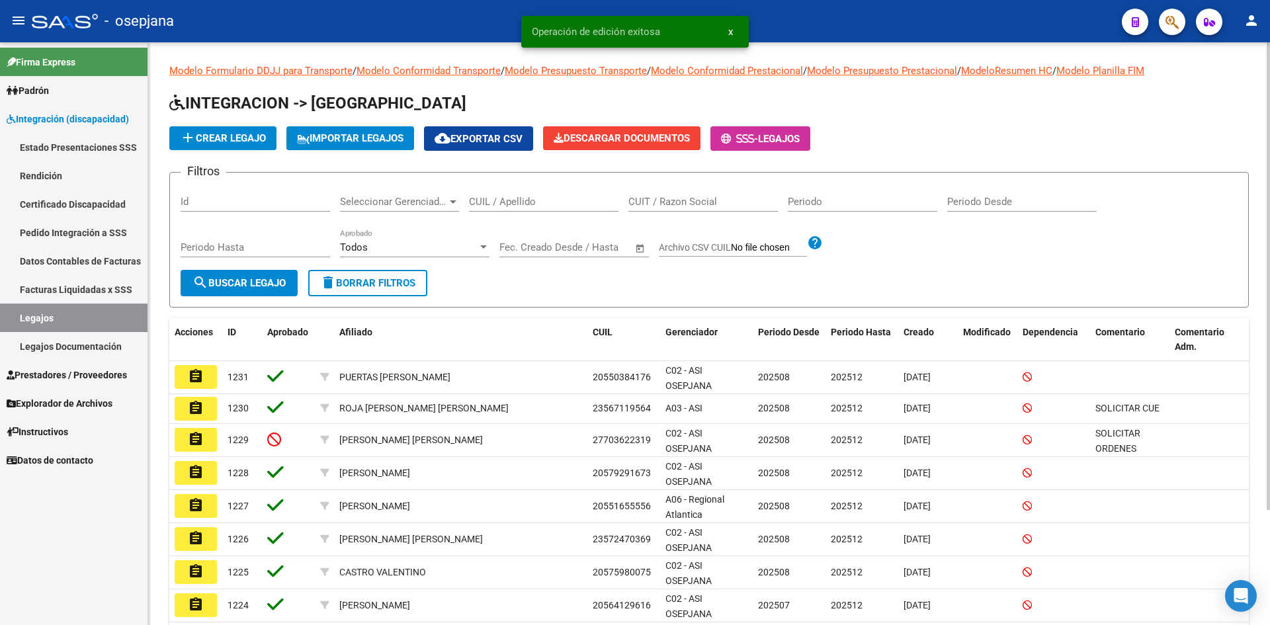
click at [558, 203] on input "CUIL / Apellido" at bounding box center [544, 202] width 150 height 12
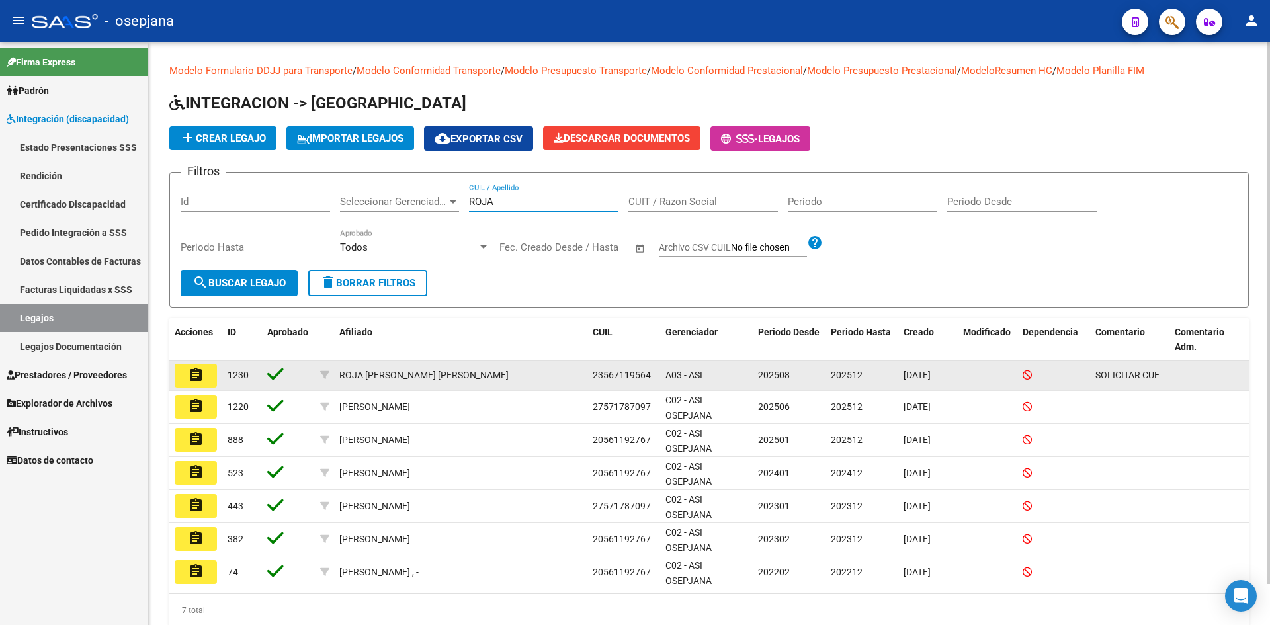
type input "ROJA"
click at [201, 369] on mat-icon "assignment" at bounding box center [196, 375] width 16 height 16
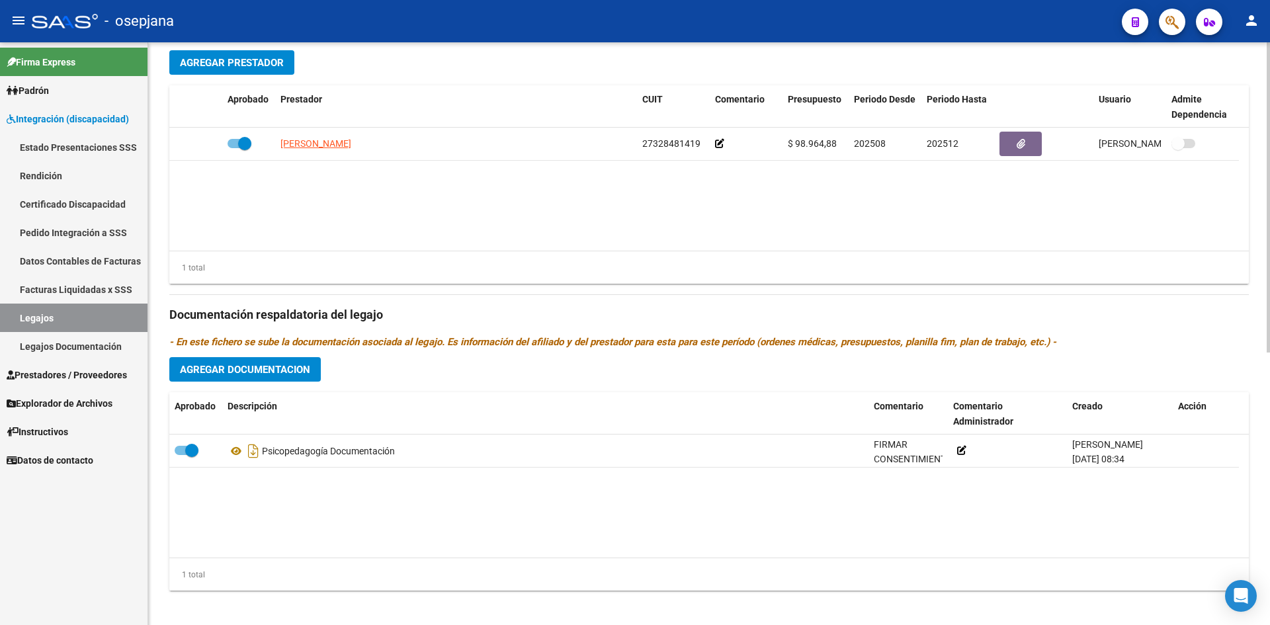
scroll to position [512, 0]
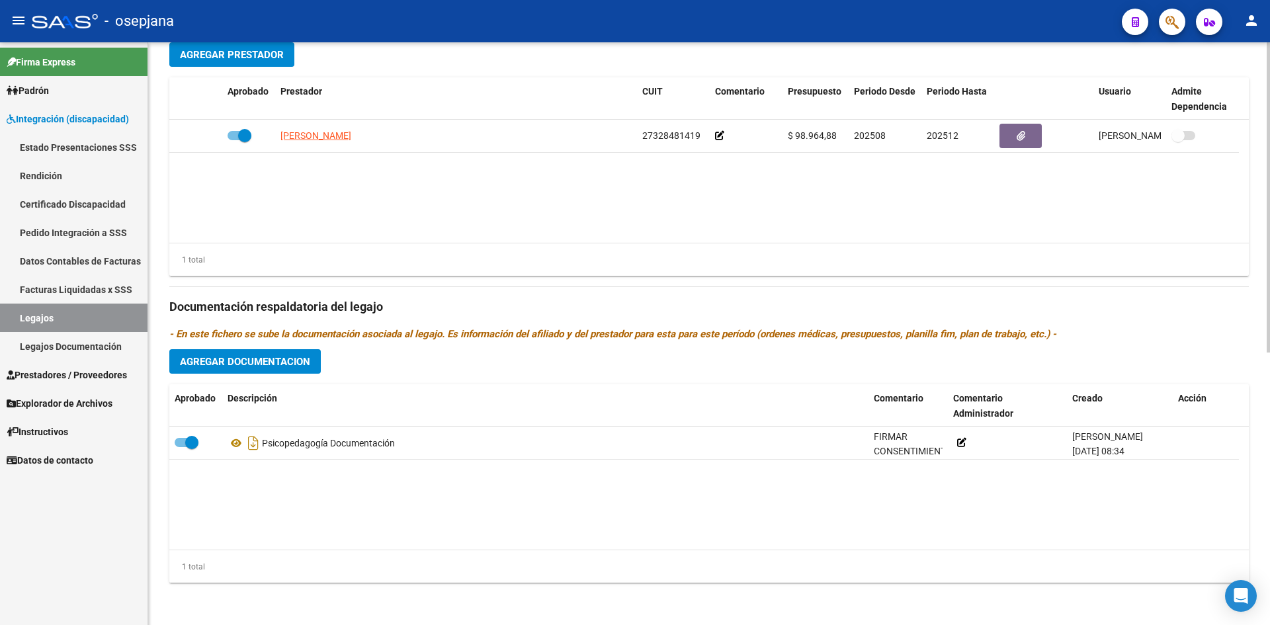
click at [220, 361] on span "Agregar Documentacion" at bounding box center [245, 362] width 130 height 12
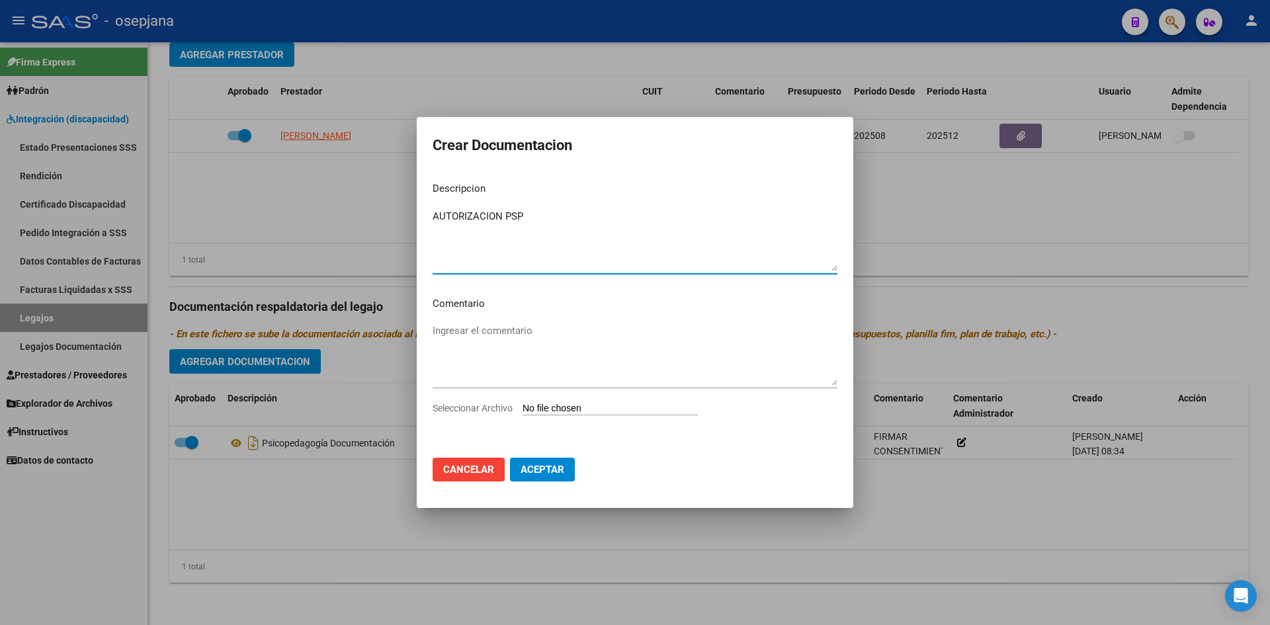
type textarea "AUTORIZACION PSP"
click at [572, 406] on input "Seleccionar Archivo" at bounding box center [610, 409] width 175 height 13
type input "C:\fakepath\[PERSON_NAME].pdf"
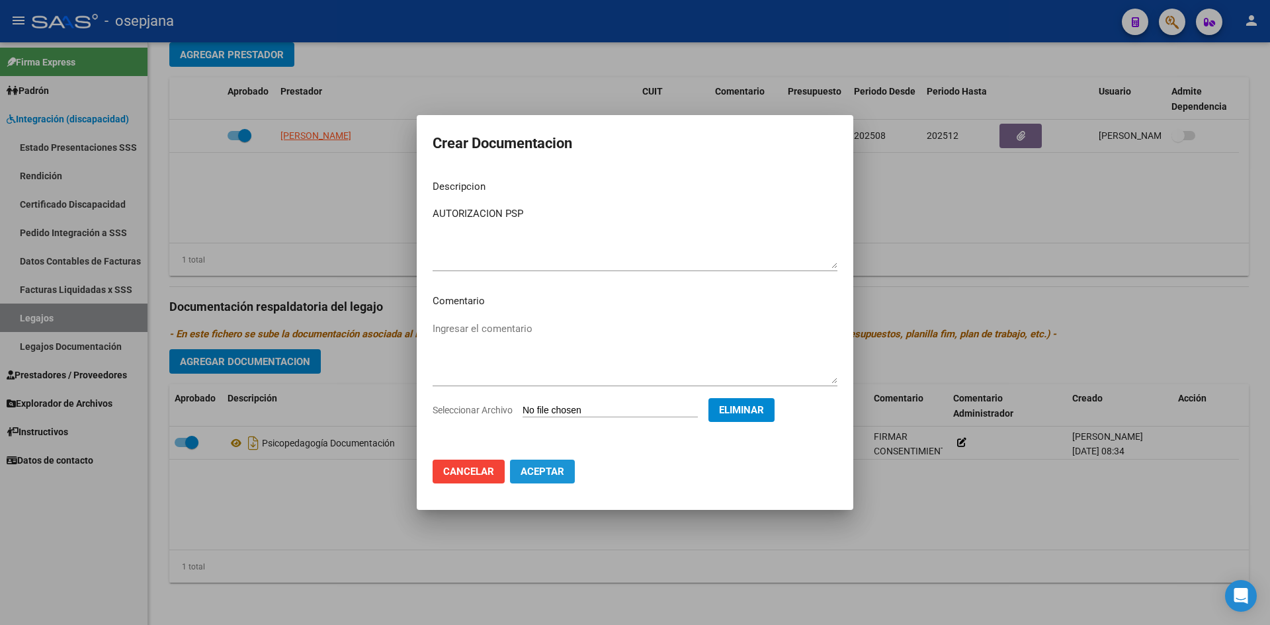
click at [547, 474] on span "Aceptar" at bounding box center [543, 472] width 44 height 12
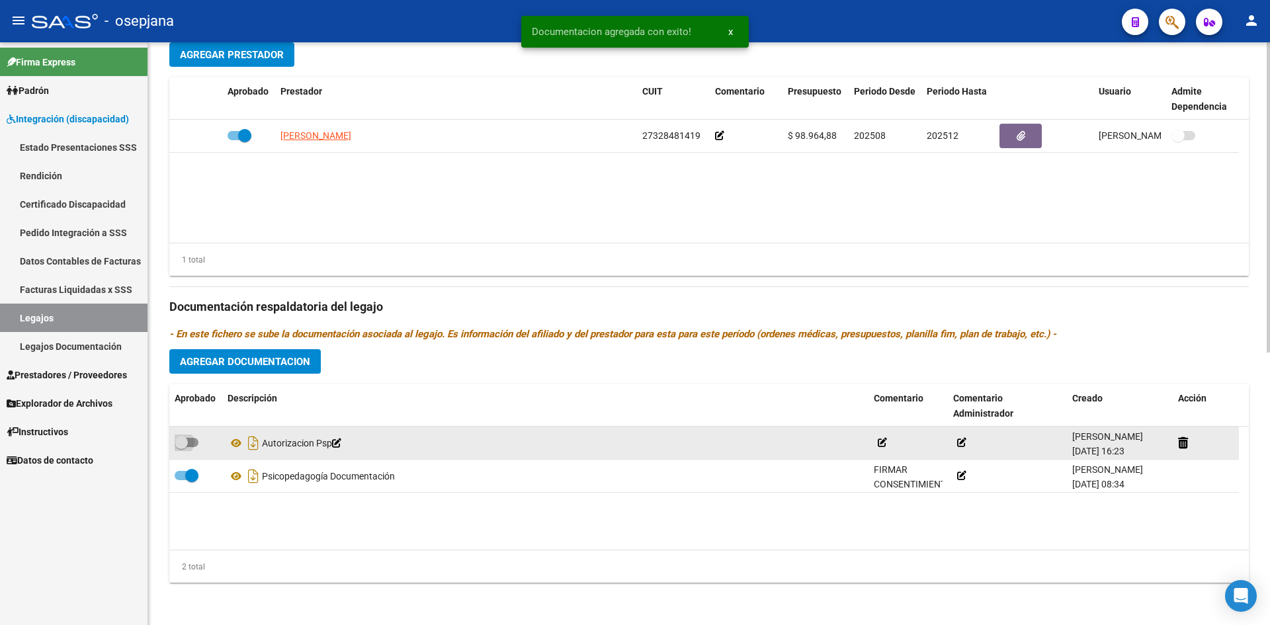
click at [188, 438] on span at bounding box center [187, 442] width 24 height 9
click at [181, 447] on input "checkbox" at bounding box center [181, 447] width 1 height 1
checkbox input "true"
click at [236, 443] on icon at bounding box center [236, 443] width 17 height 16
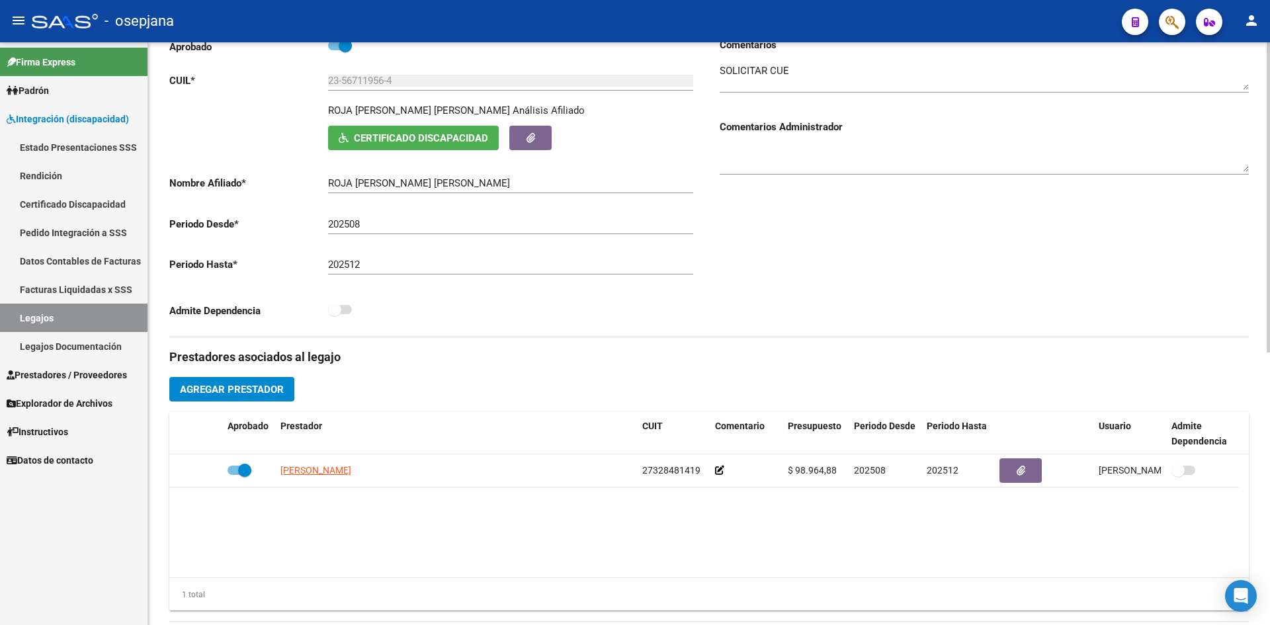
scroll to position [0, 0]
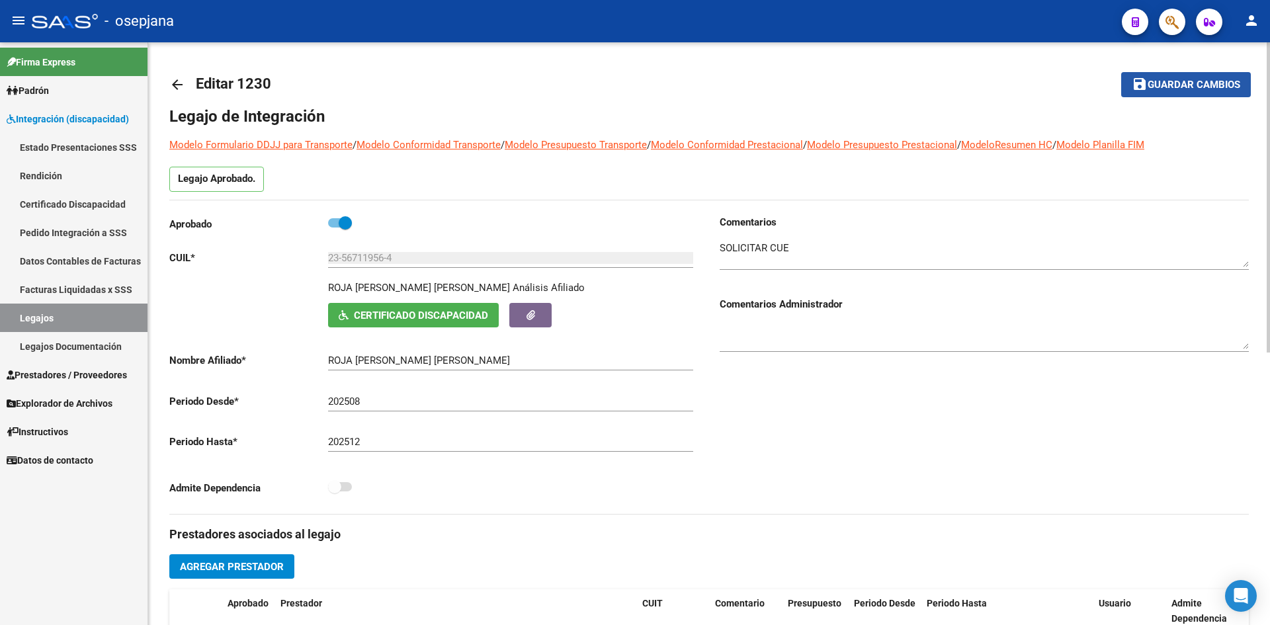
click at [1162, 80] on span "Guardar cambios" at bounding box center [1194, 85] width 93 height 12
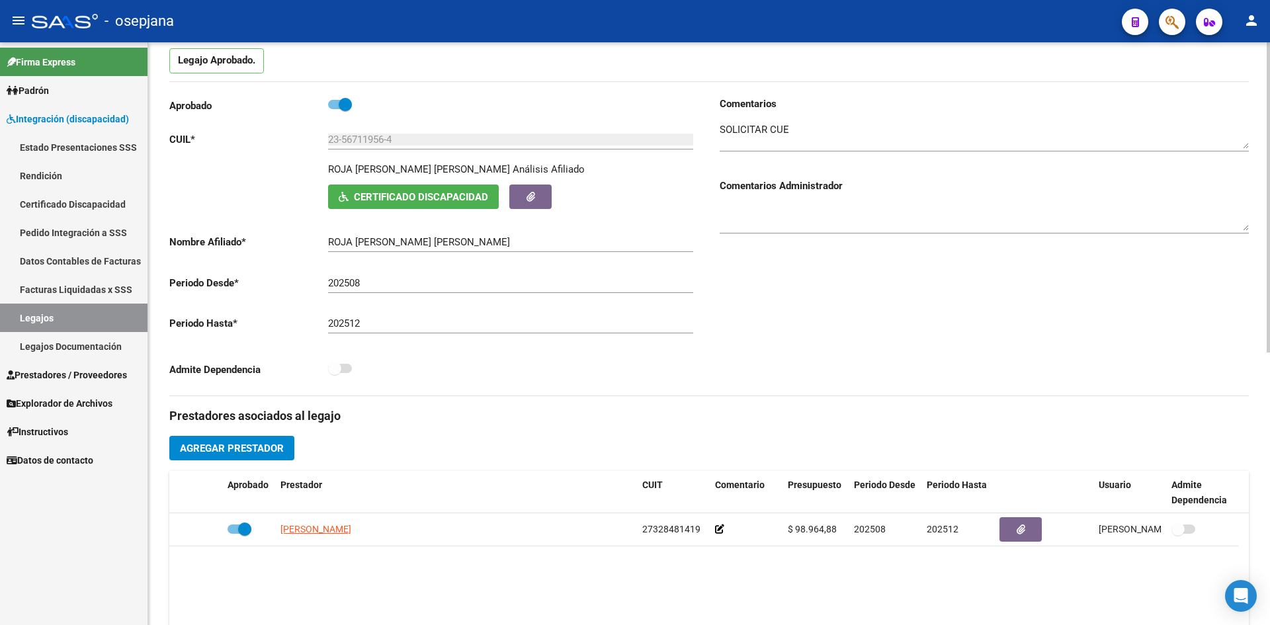
scroll to position [115, 0]
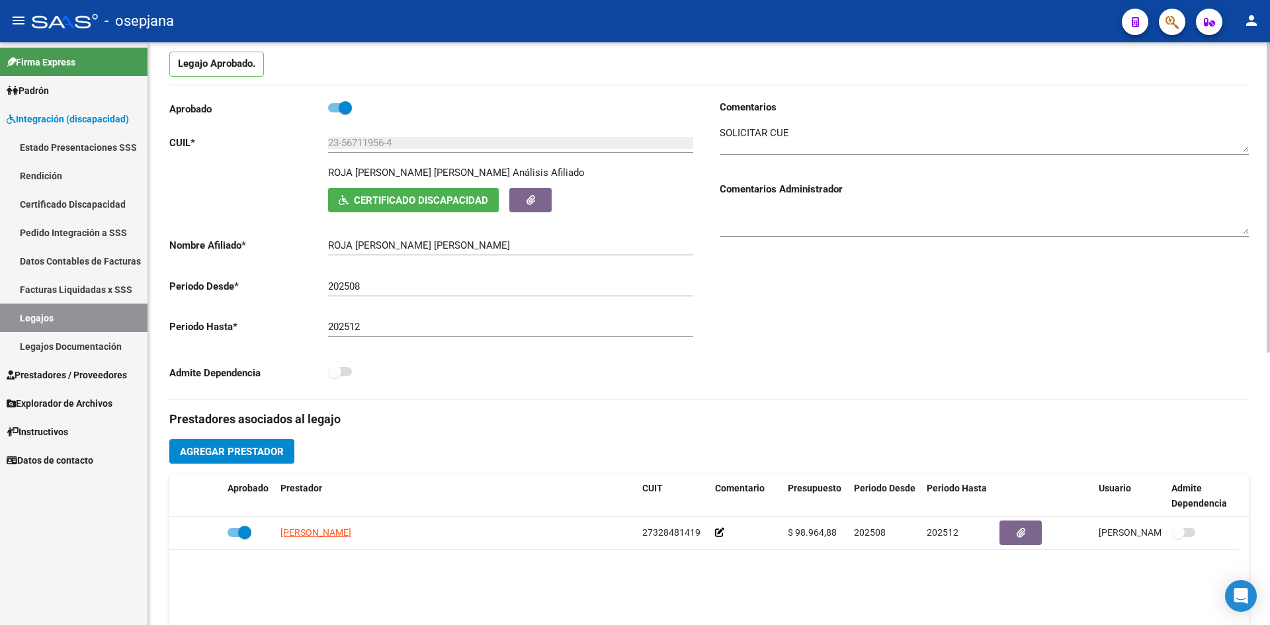
click at [392, 195] on span "Certificado Discapacidad" at bounding box center [421, 201] width 134 height 12
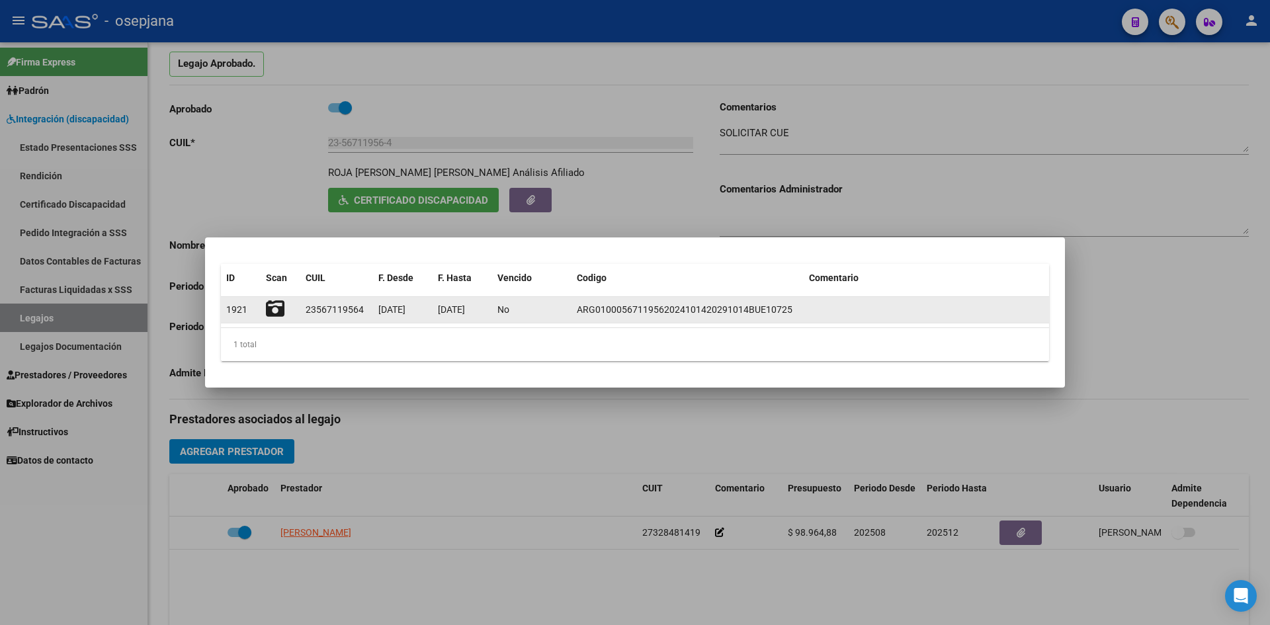
click at [277, 310] on icon at bounding box center [275, 309] width 19 height 19
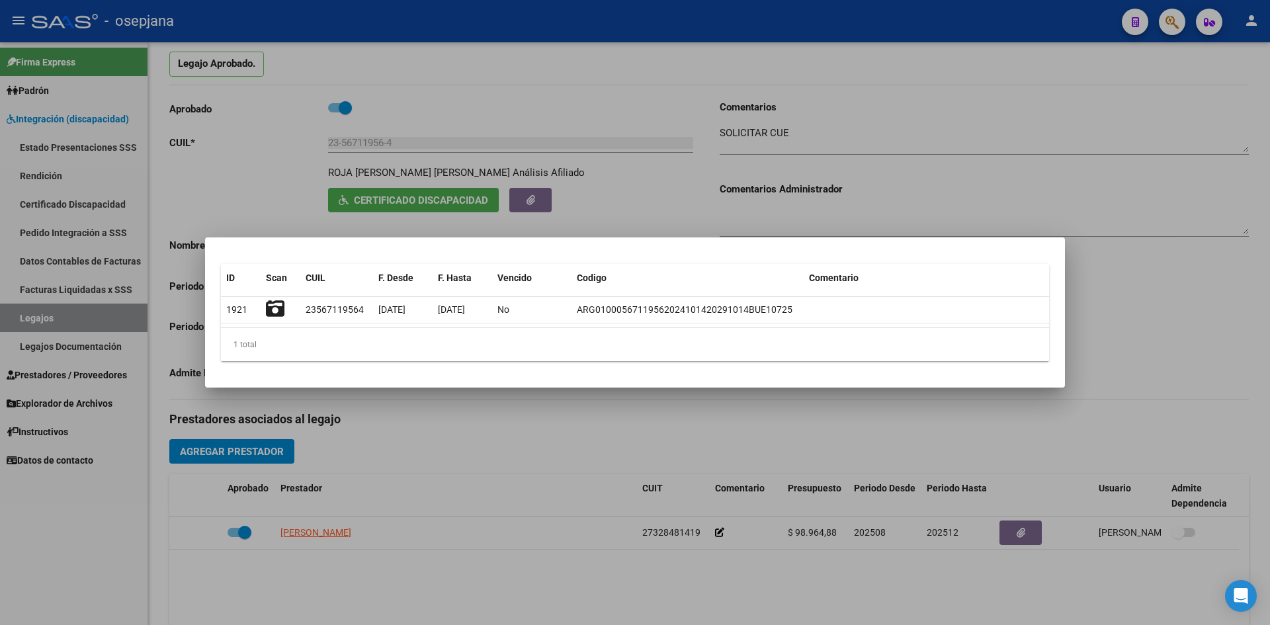
click at [805, 201] on div at bounding box center [635, 312] width 1270 height 625
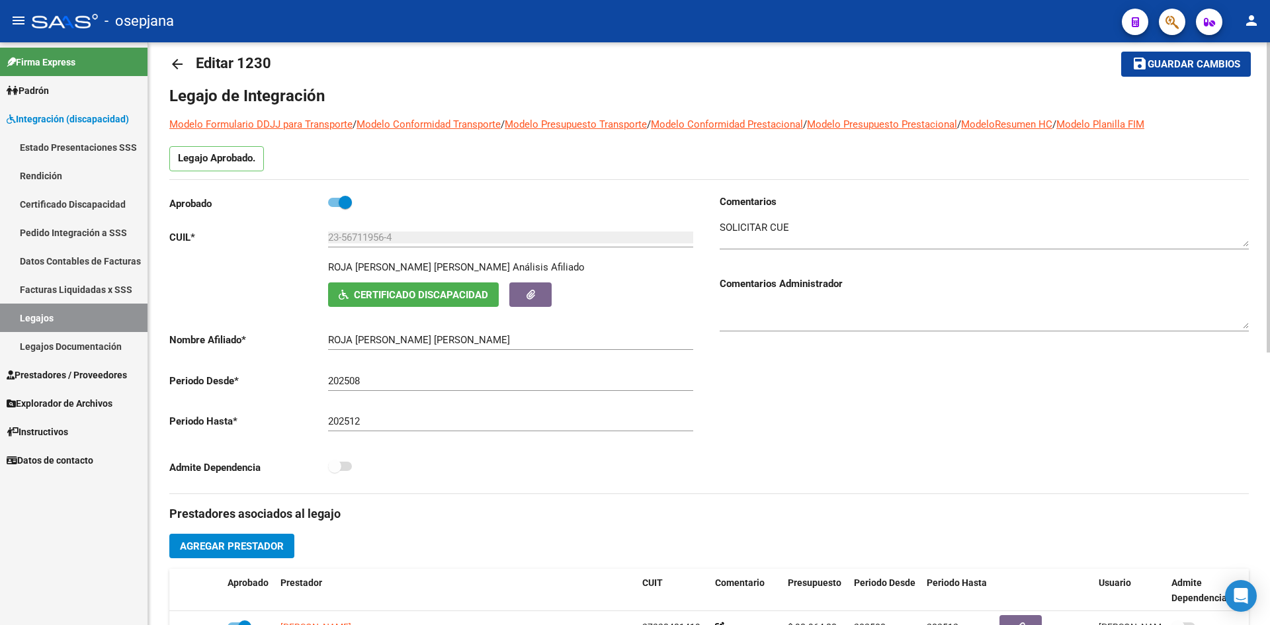
scroll to position [0, 0]
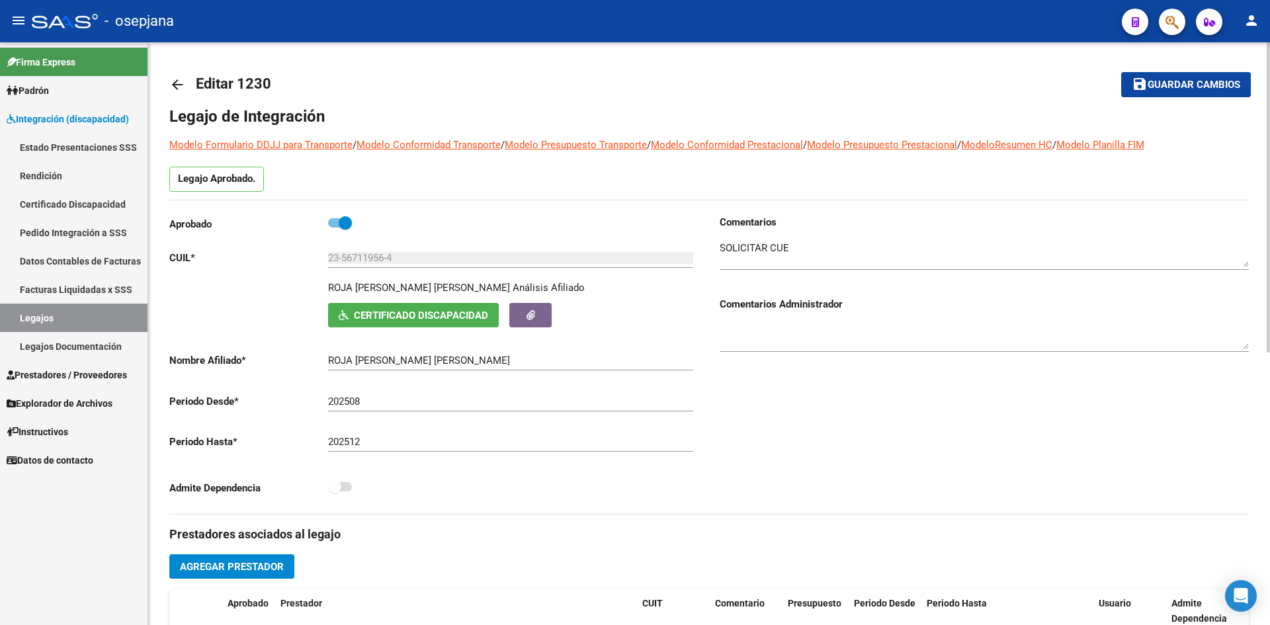
click at [1167, 78] on span "save Guardar cambios" at bounding box center [1186, 84] width 109 height 12
click at [1171, 80] on span "Guardar cambios" at bounding box center [1194, 85] width 93 height 12
click at [1173, 88] on span "Guardar cambios" at bounding box center [1194, 85] width 93 height 12
drag, startPoint x: 1167, startPoint y: 85, endPoint x: 1169, endPoint y: 95, distance: 10.9
click at [1166, 85] on span "Guardar cambios" at bounding box center [1194, 85] width 93 height 12
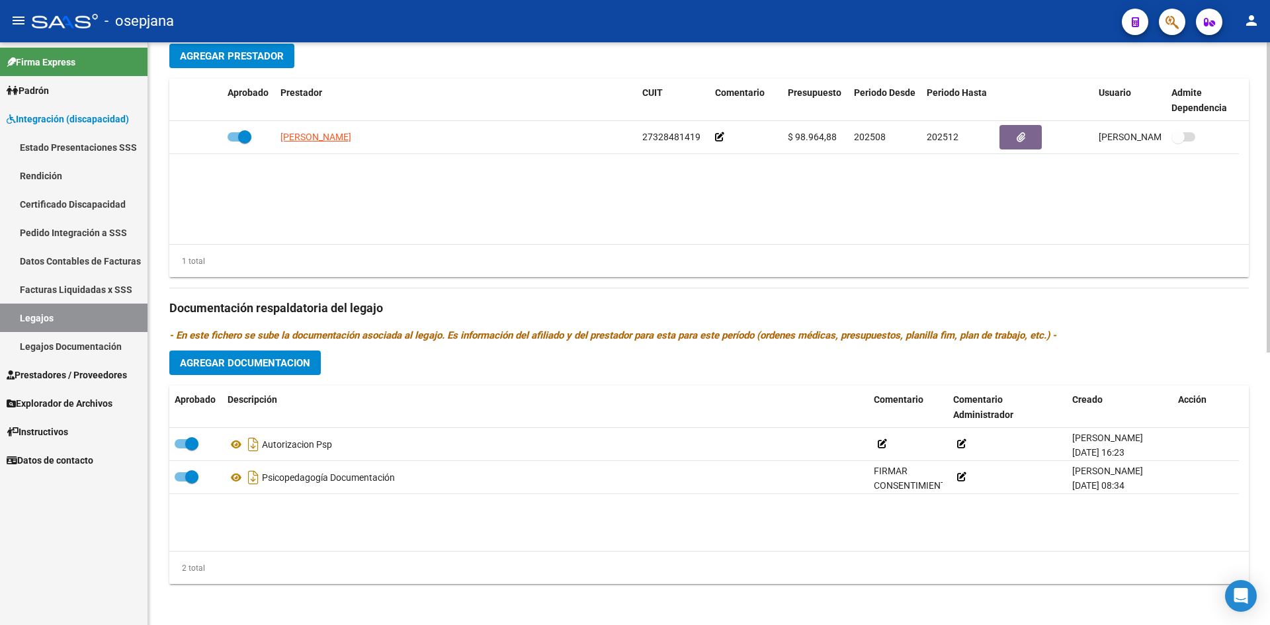
scroll to position [512, 0]
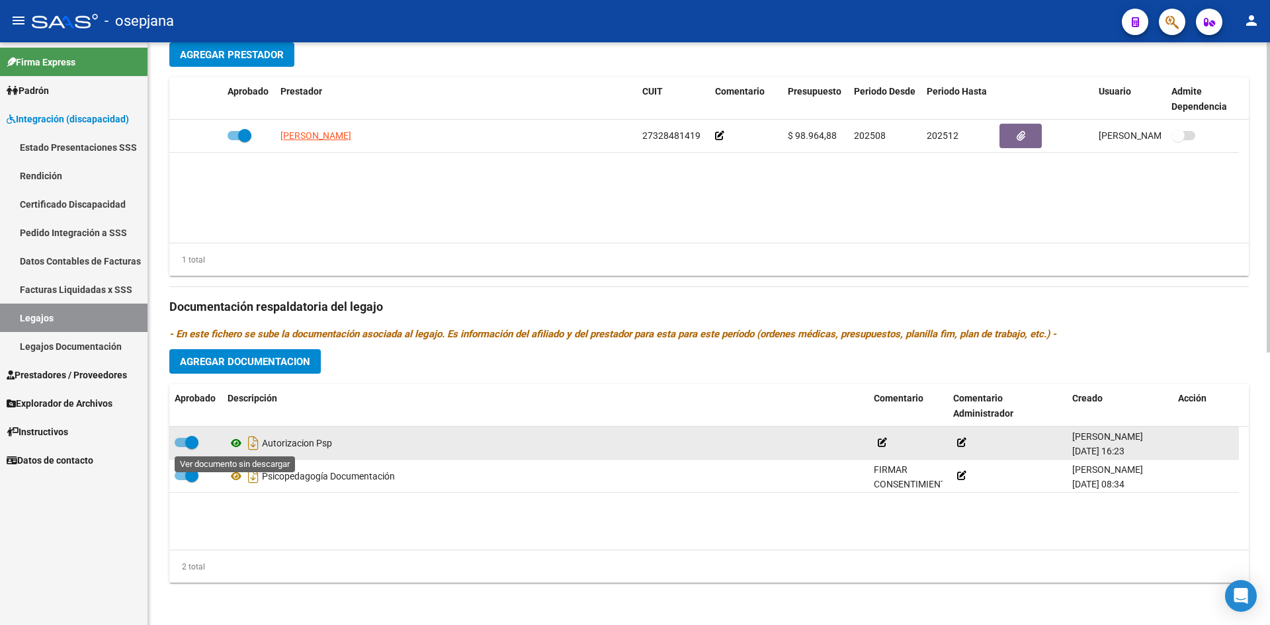
click at [239, 443] on icon at bounding box center [236, 443] width 17 height 16
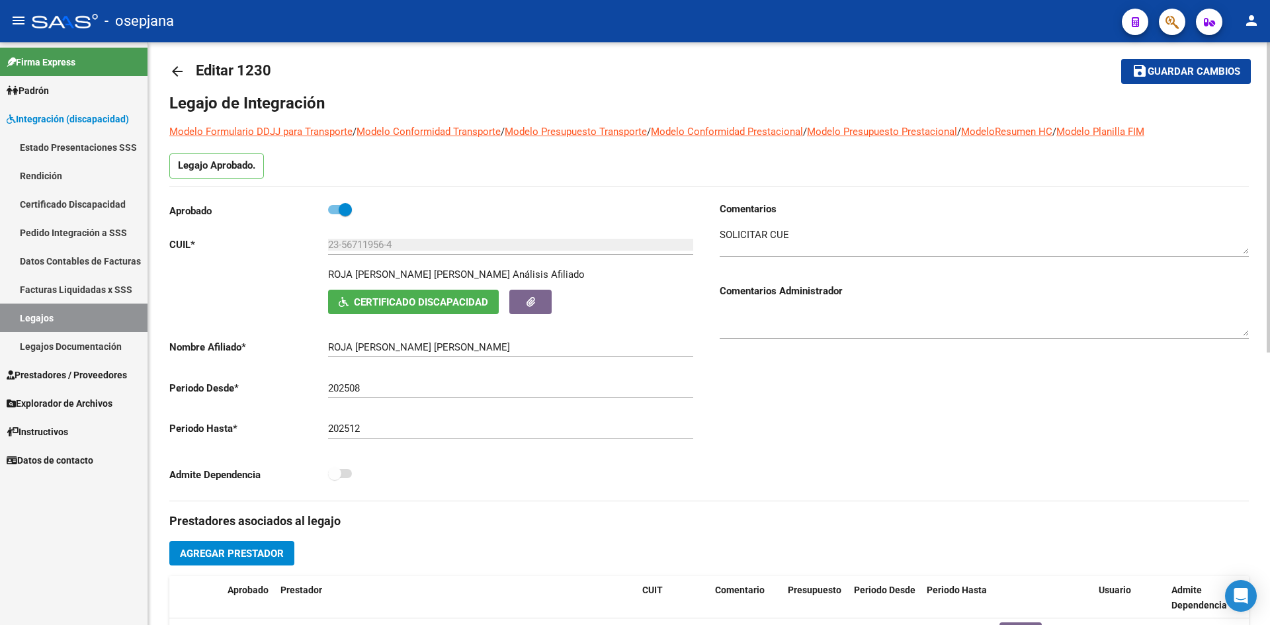
scroll to position [0, 0]
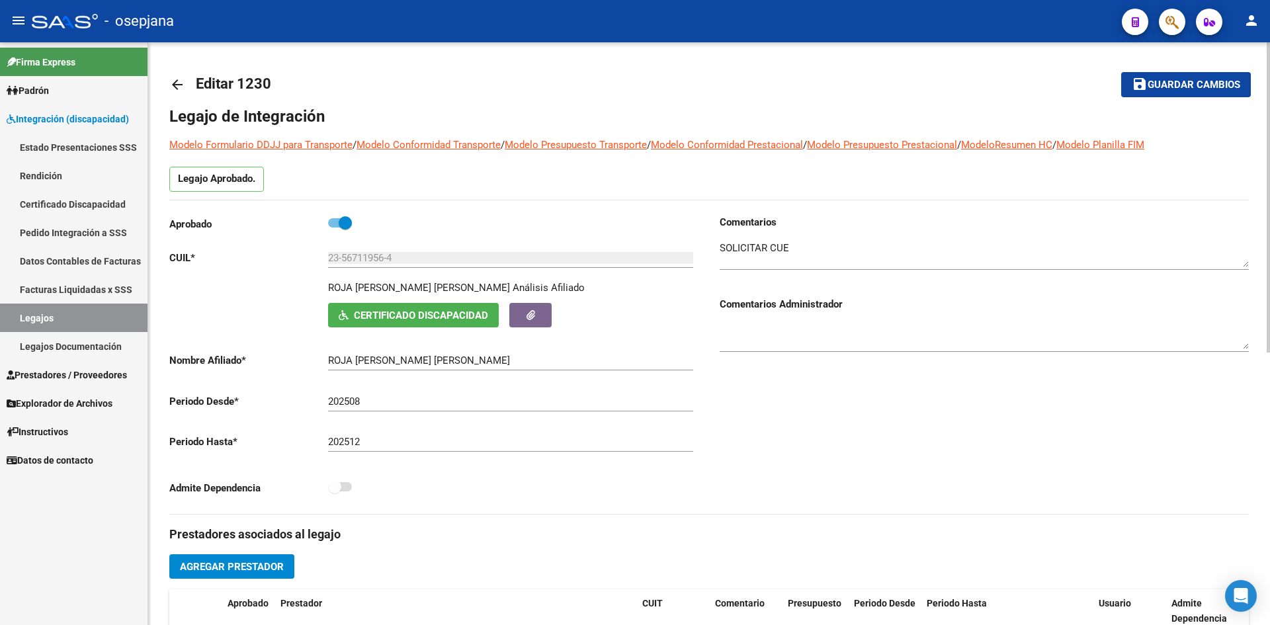
click at [1184, 80] on span "Guardar cambios" at bounding box center [1194, 85] width 93 height 12
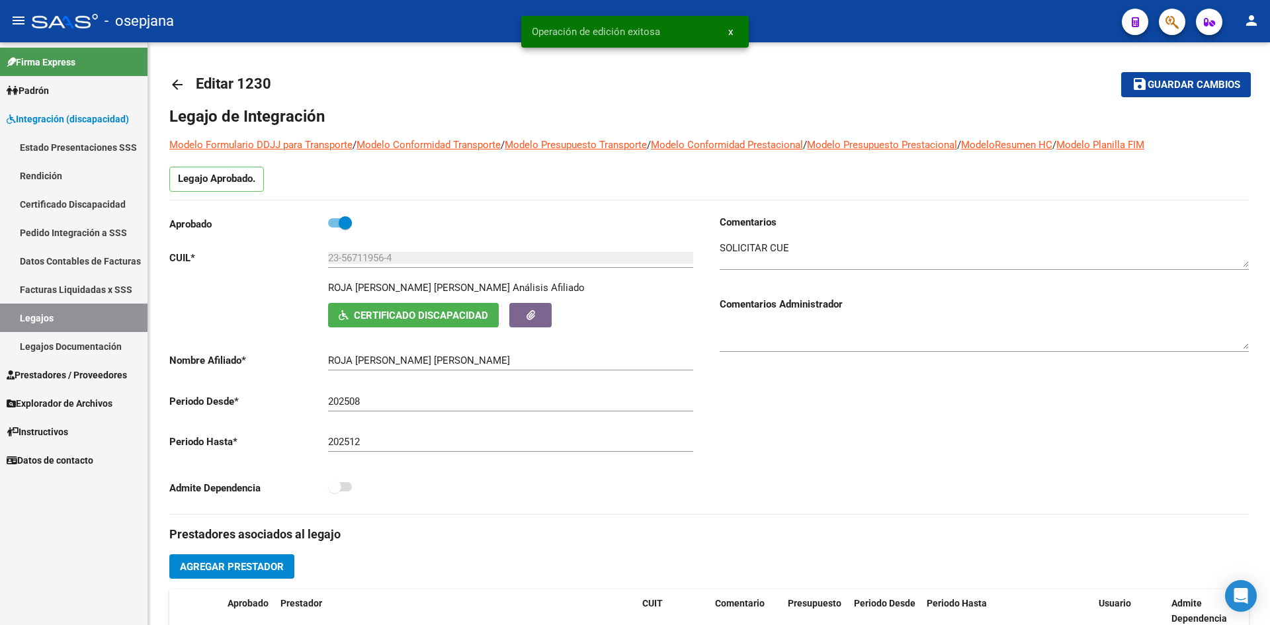
click at [67, 314] on link "Legajos" at bounding box center [74, 318] width 148 height 28
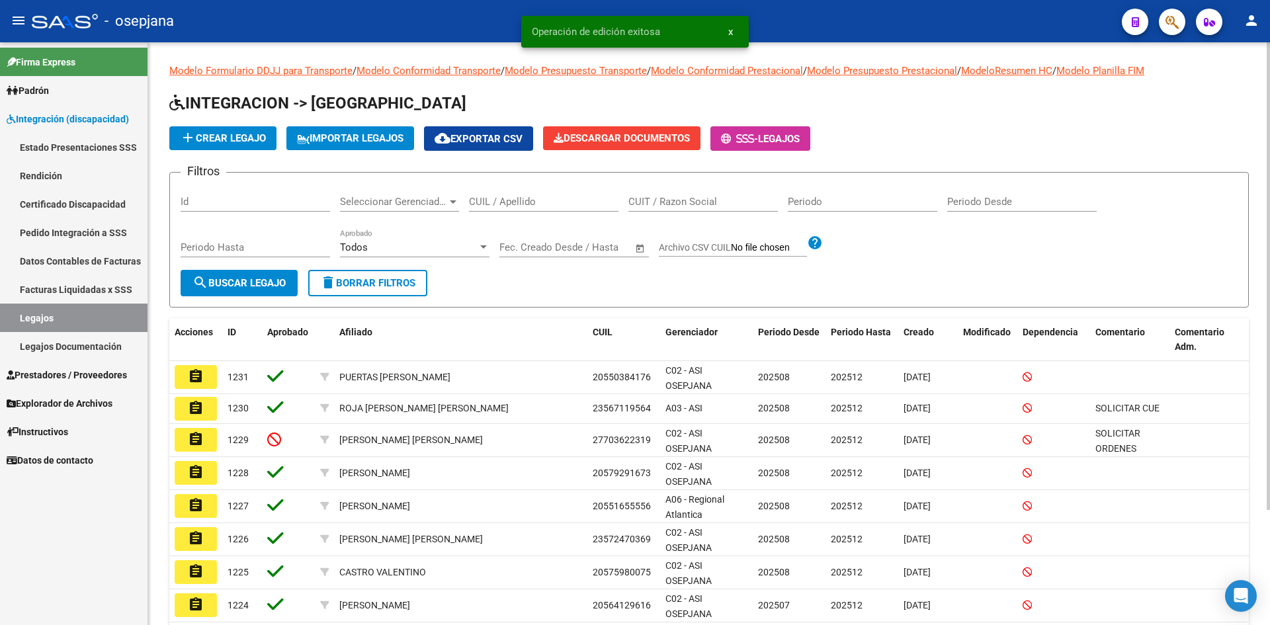
click at [512, 204] on input "CUIL / Apellido" at bounding box center [544, 202] width 150 height 12
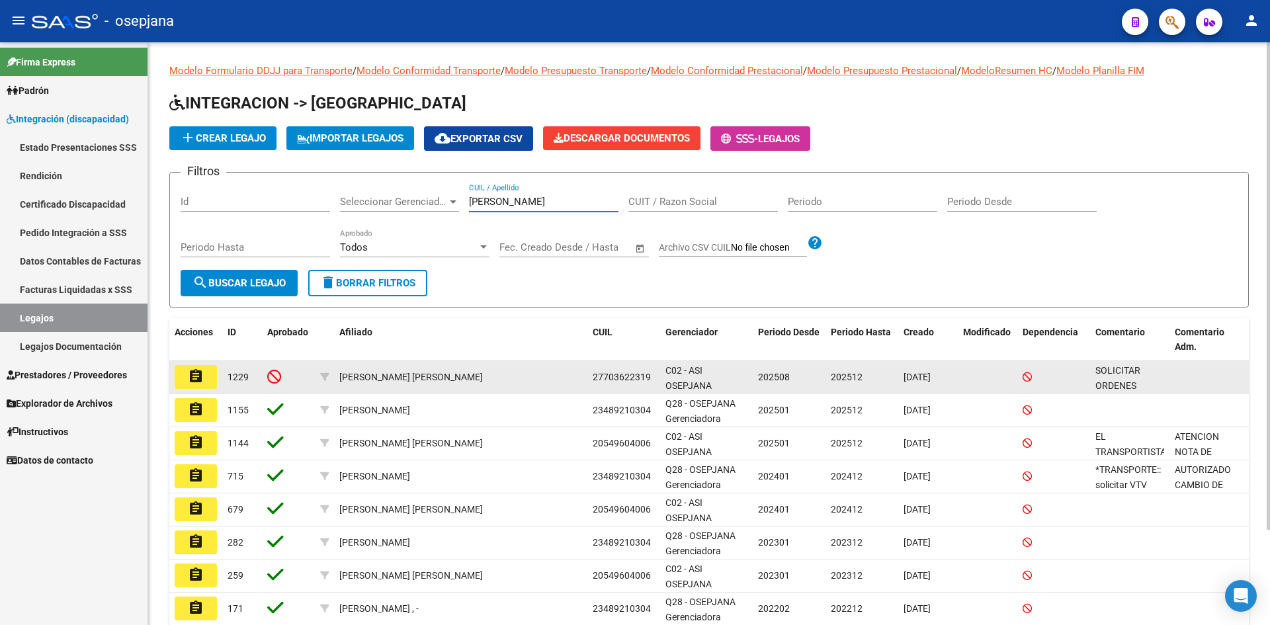
type input "[PERSON_NAME]"
click at [204, 375] on button "assignment" at bounding box center [196, 377] width 42 height 24
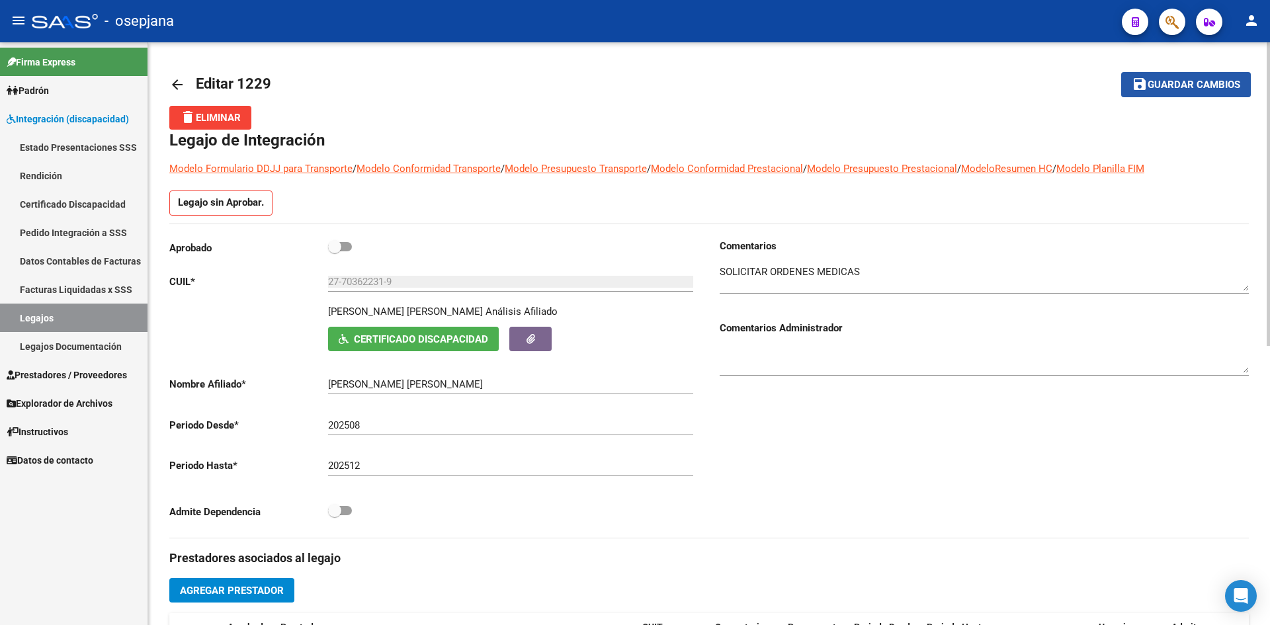
click at [1178, 89] on span "Guardar cambios" at bounding box center [1194, 85] width 93 height 12
click at [1171, 90] on span "Guardar cambios" at bounding box center [1194, 85] width 93 height 12
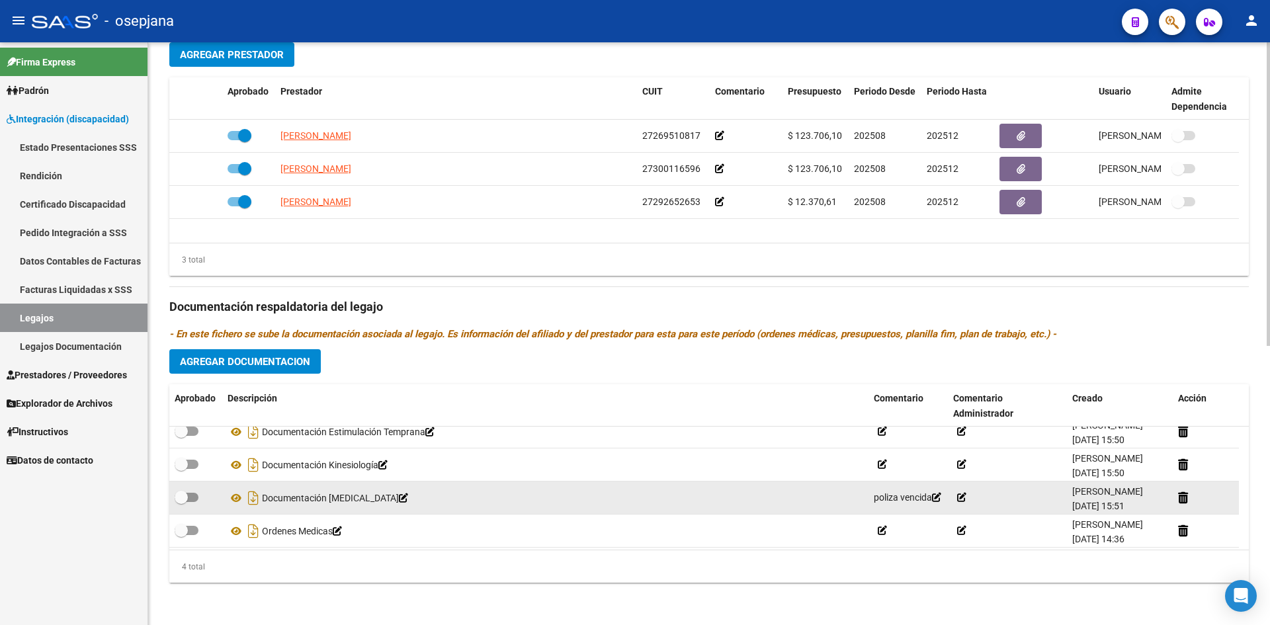
scroll to position [13, 0]
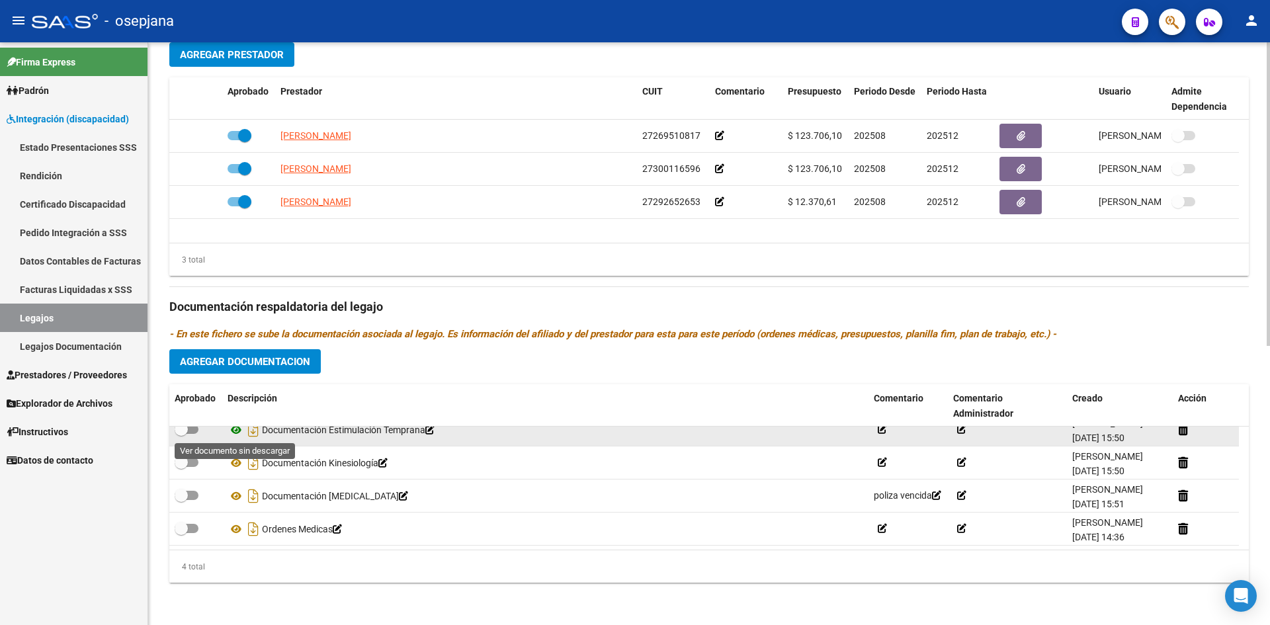
click at [234, 429] on icon at bounding box center [236, 430] width 17 height 16
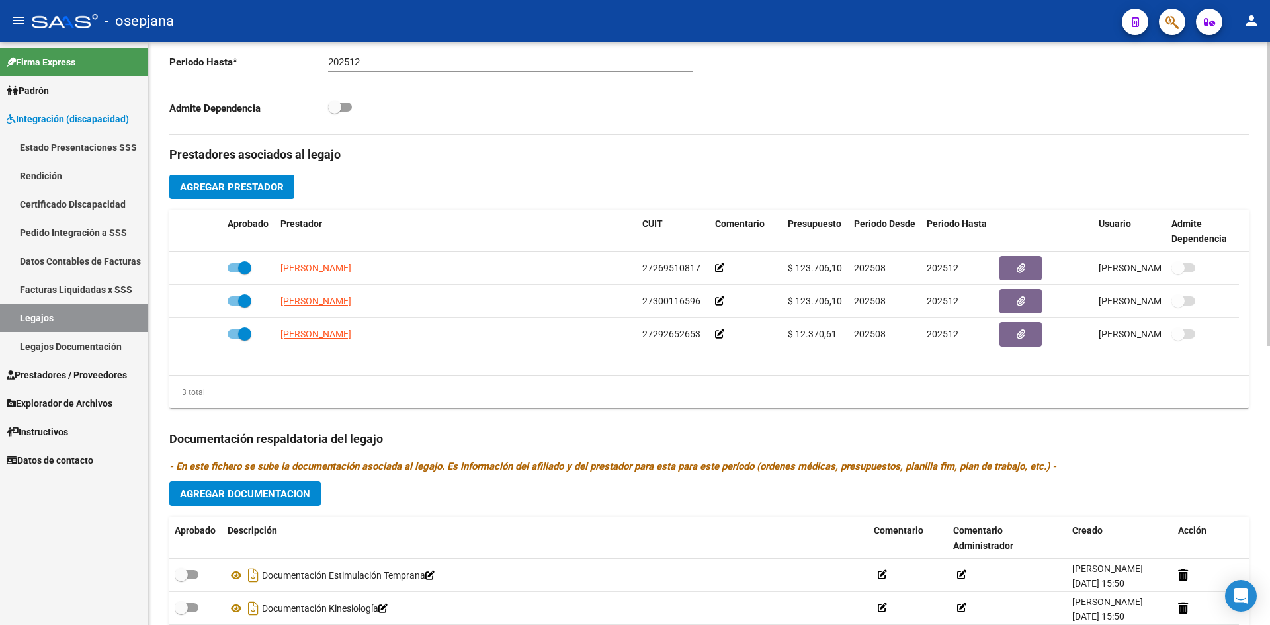
scroll to position [536, 0]
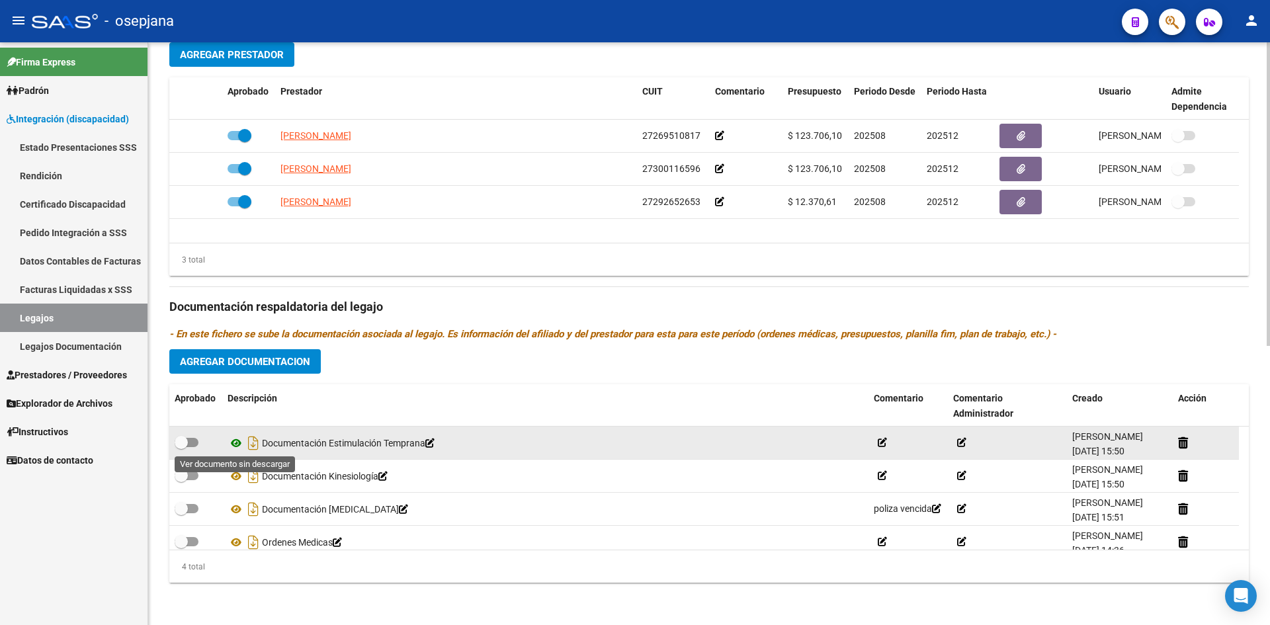
click at [234, 445] on icon at bounding box center [236, 443] width 17 height 16
